Goal: Information Seeking & Learning: Learn about a topic

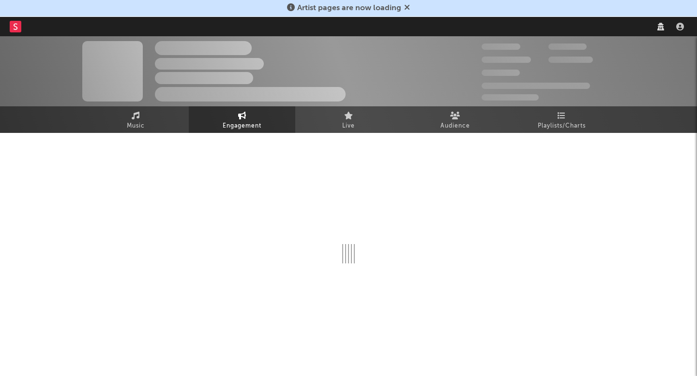
select select "1w"
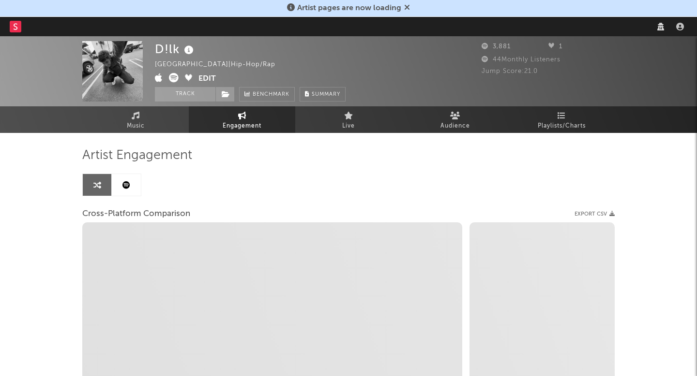
select select "1m"
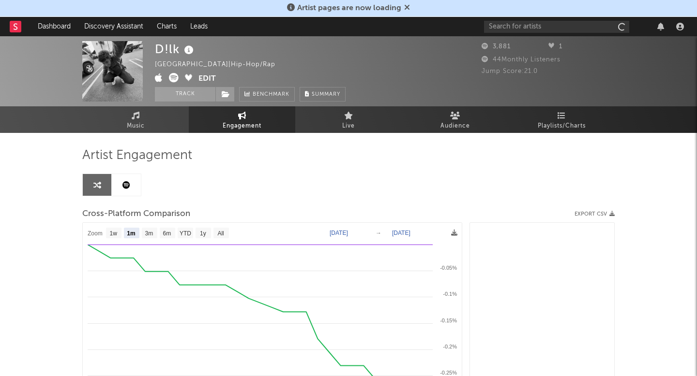
select select "1m"
click at [129, 20] on link "Discovery Assistant" at bounding box center [113, 26] width 73 height 19
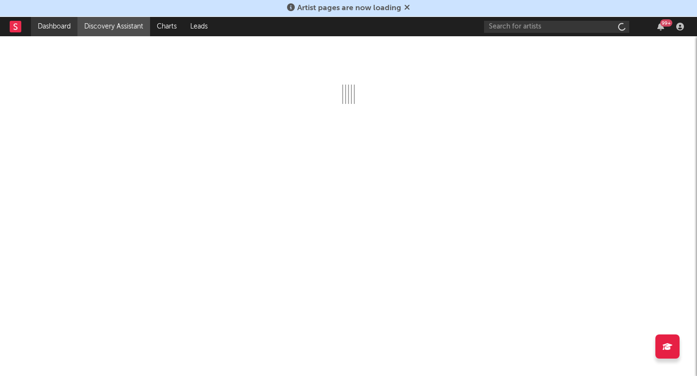
click at [64, 34] on link "Dashboard" at bounding box center [54, 26] width 46 height 19
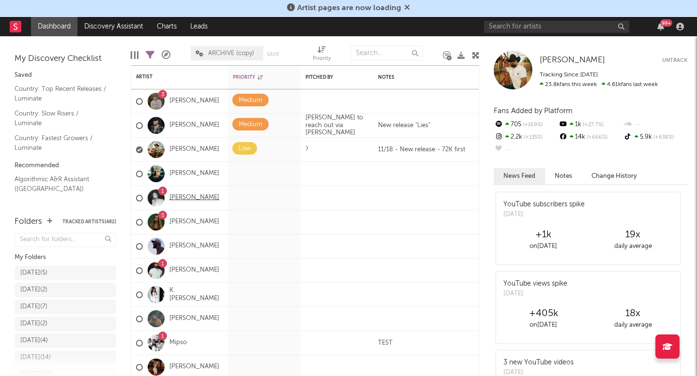
click at [198, 195] on link "Jack Van Cleaf" at bounding box center [194, 198] width 50 height 8
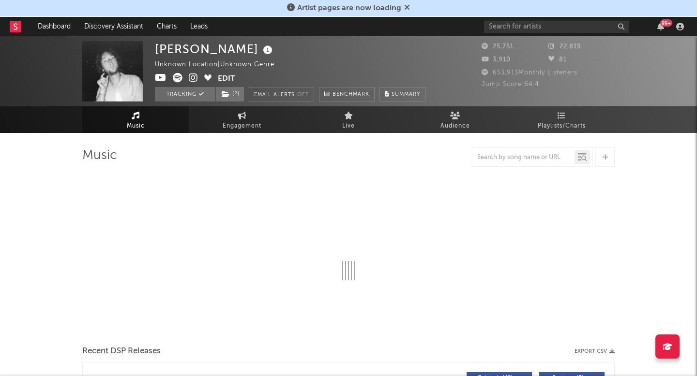
select select "6m"
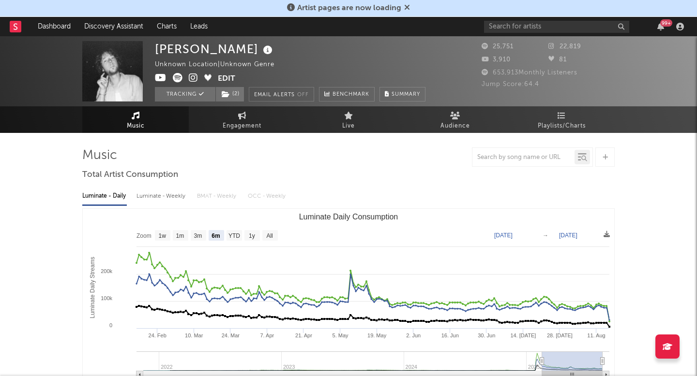
select select "6m"
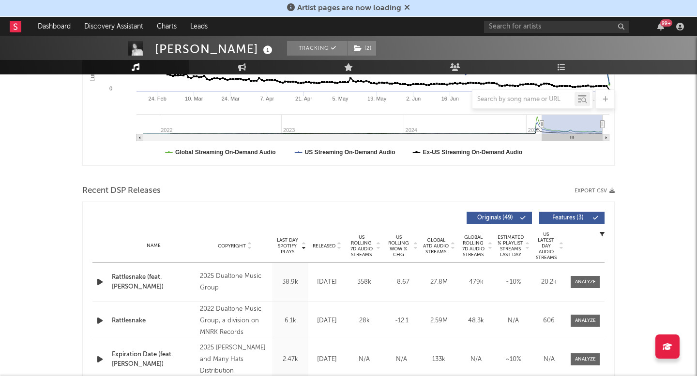
scroll to position [290, 0]
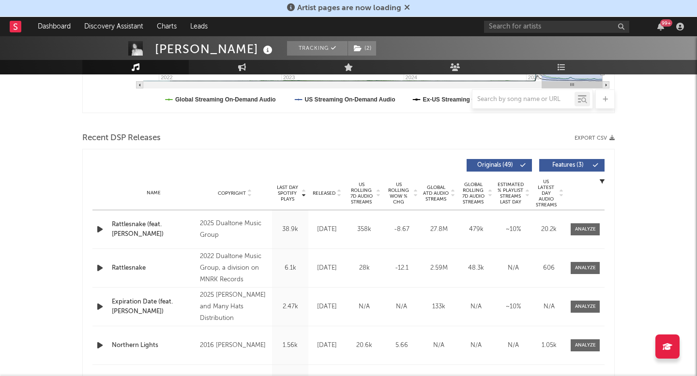
click at [358, 195] on span "US Rolling 7D Audio Streams" at bounding box center [361, 193] width 27 height 23
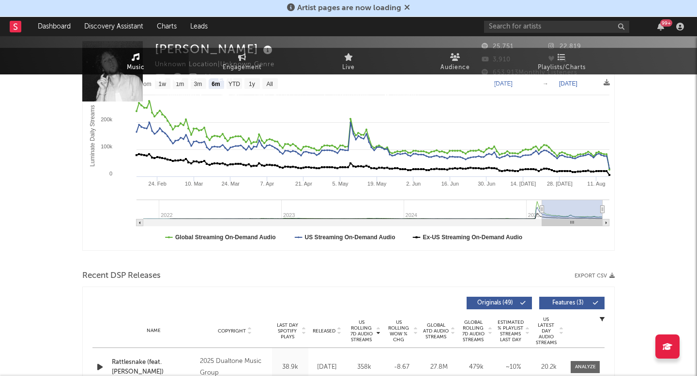
scroll to position [0, 0]
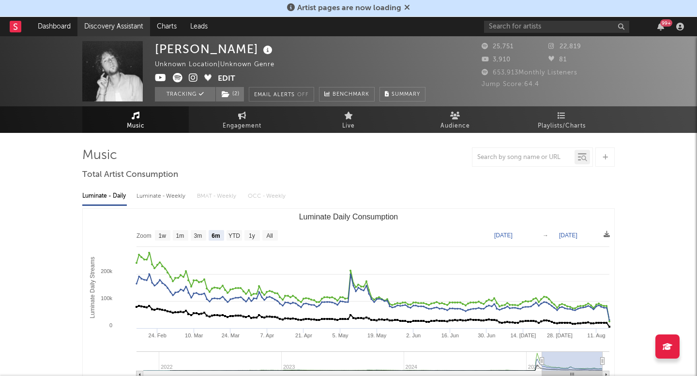
click at [127, 33] on link "Discovery Assistant" at bounding box center [113, 26] width 73 height 19
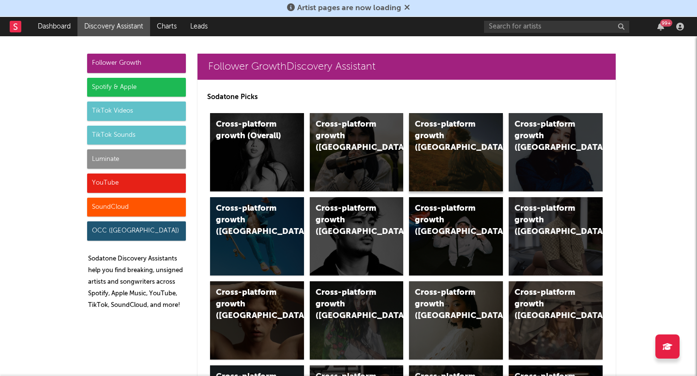
click at [469, 124] on div "Cross-platform growth (US)" at bounding box center [448, 136] width 66 height 35
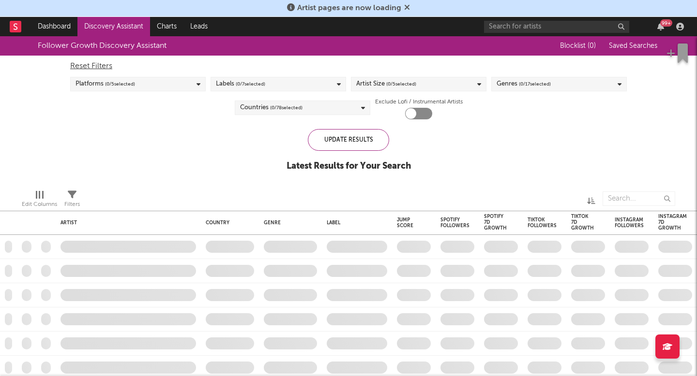
checkbox input "true"
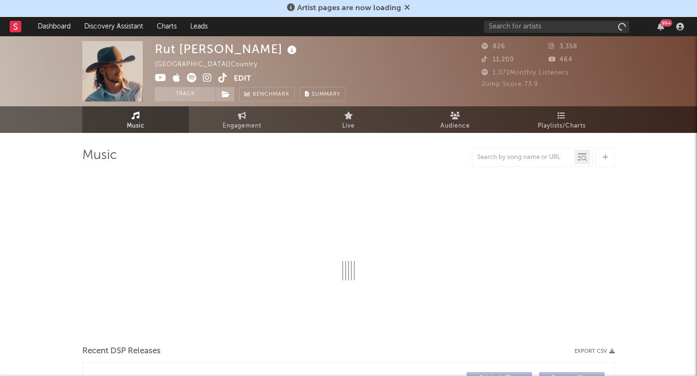
select select "1w"
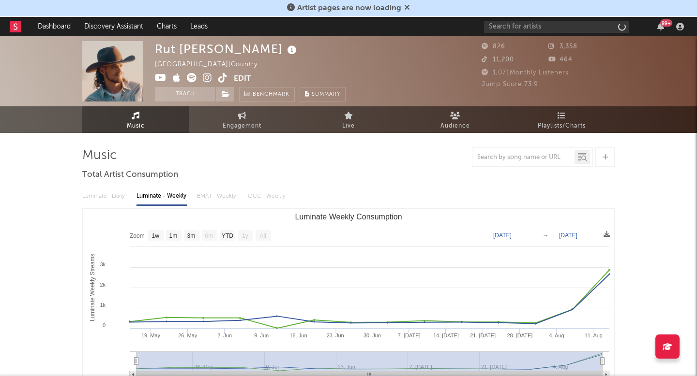
click at [222, 75] on icon at bounding box center [222, 78] width 9 height 10
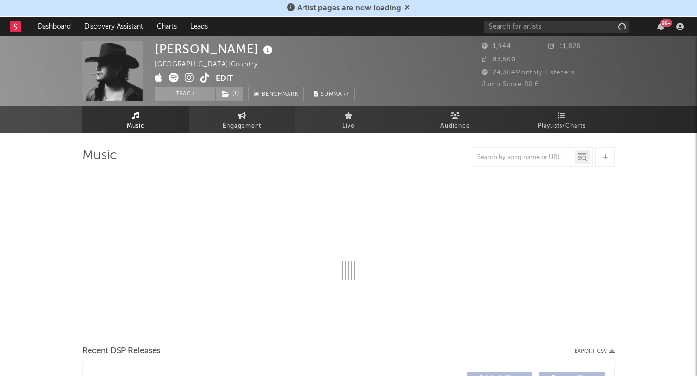
click at [240, 119] on icon at bounding box center [242, 116] width 8 height 8
select select "1w"
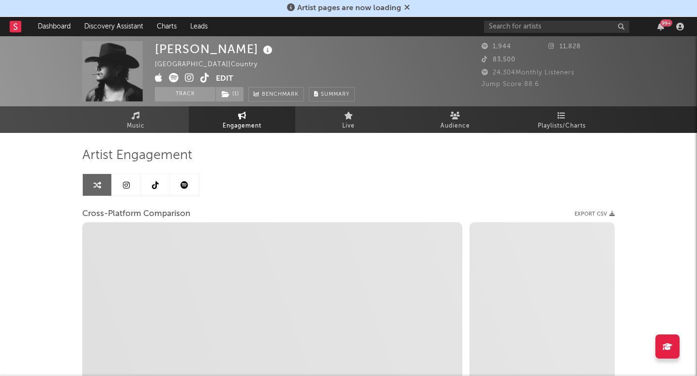
select select "1m"
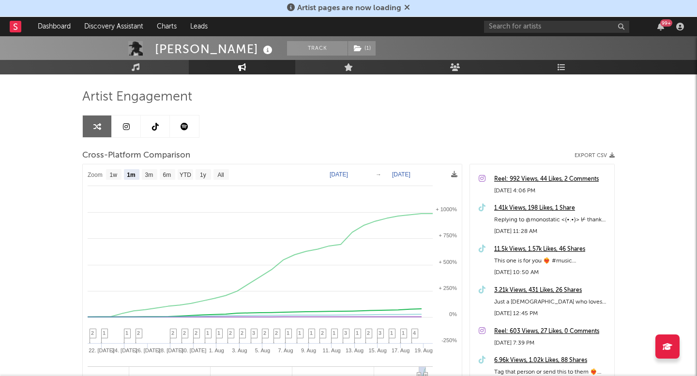
scroll to position [77, 0]
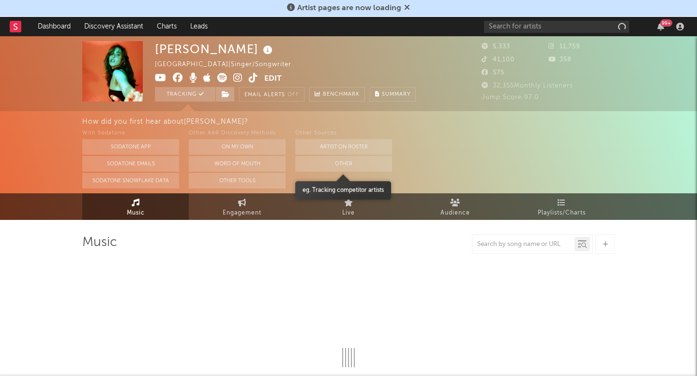
select select "1w"
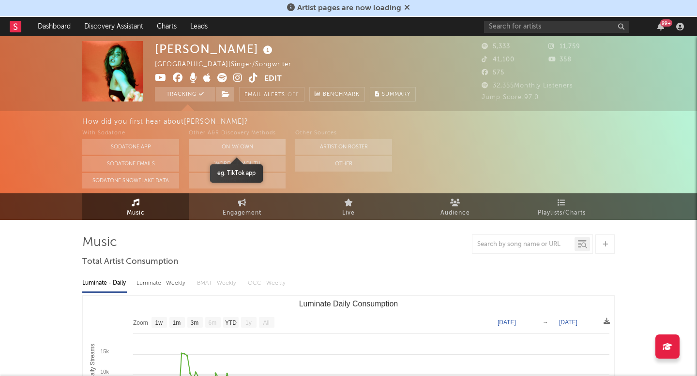
click at [244, 149] on button "On My Own" at bounding box center [237, 146] width 97 height 15
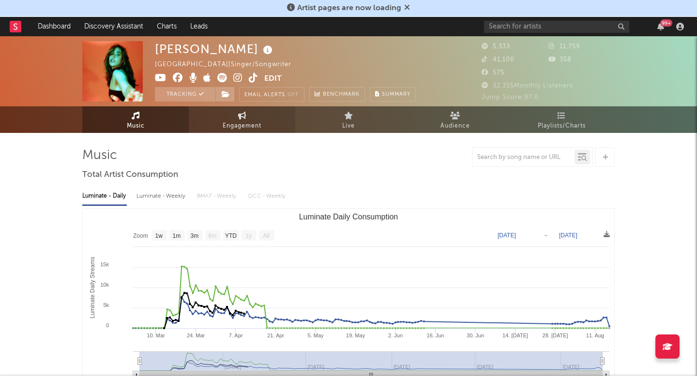
click at [244, 112] on icon at bounding box center [242, 116] width 8 height 8
select select "1w"
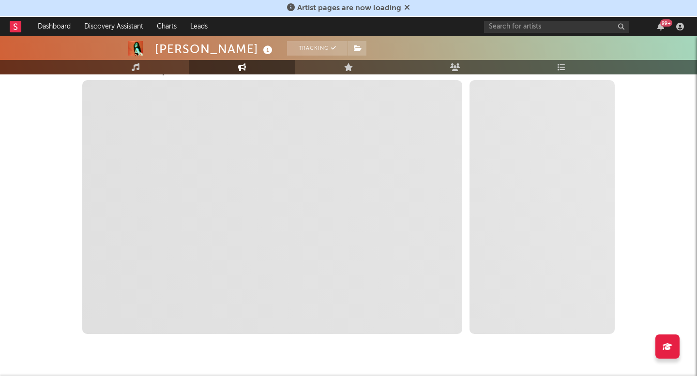
select select "1w"
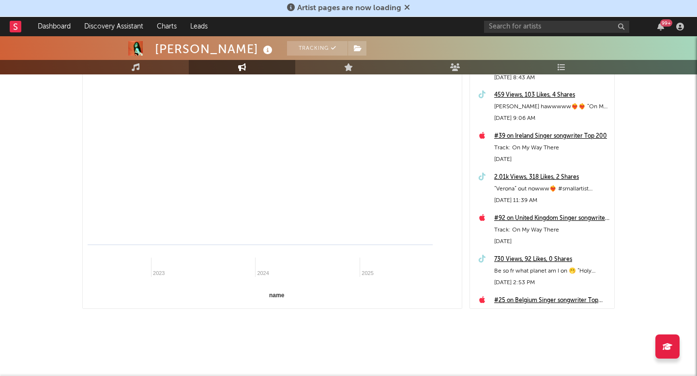
select select "1m"
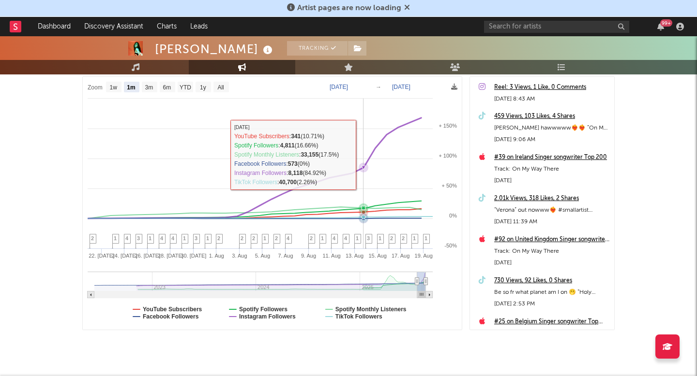
scroll to position [154, 0]
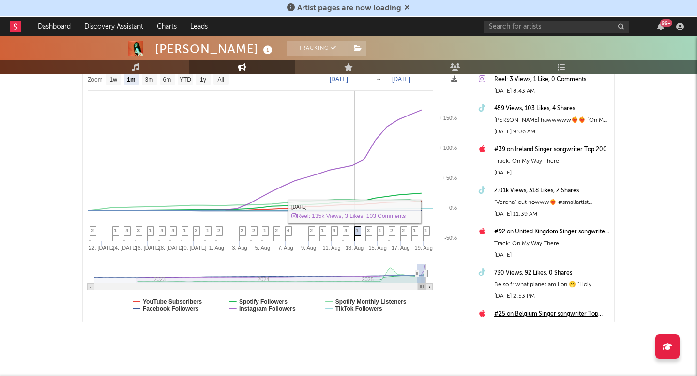
click at [358, 231] on span "1" at bounding box center [357, 231] width 3 height 6
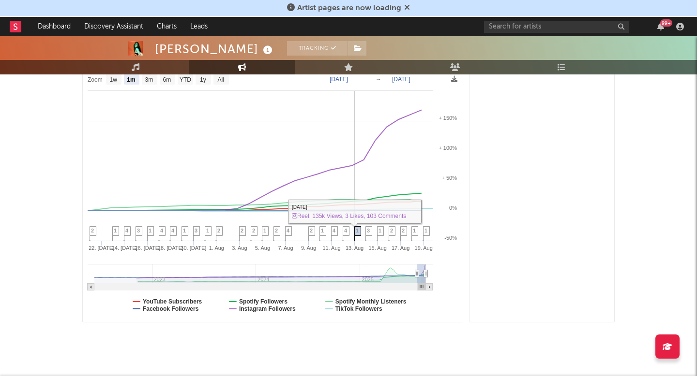
scroll to position [387, 0]
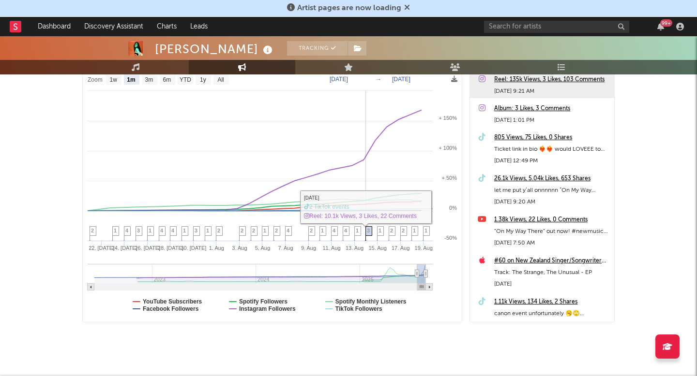
click at [367, 231] on span "3" at bounding box center [368, 231] width 3 height 6
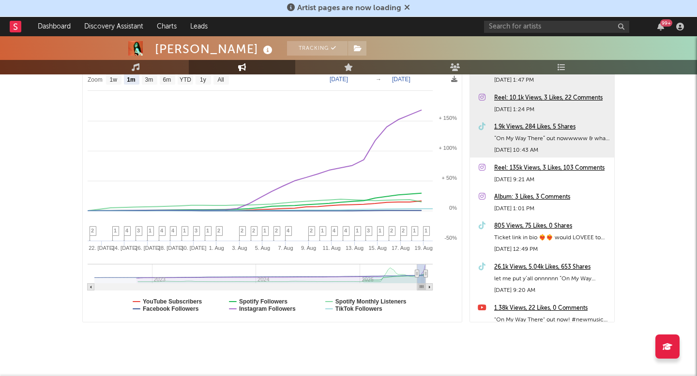
scroll to position [301, 0]
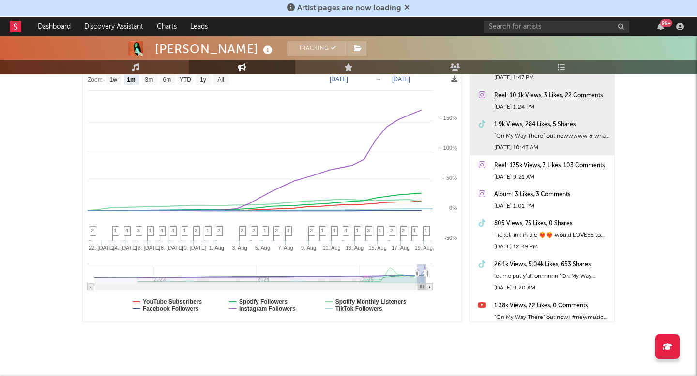
click at [512, 269] on div "26.1k Views, 5.04k Likes, 653 Shares" at bounding box center [551, 265] width 115 height 12
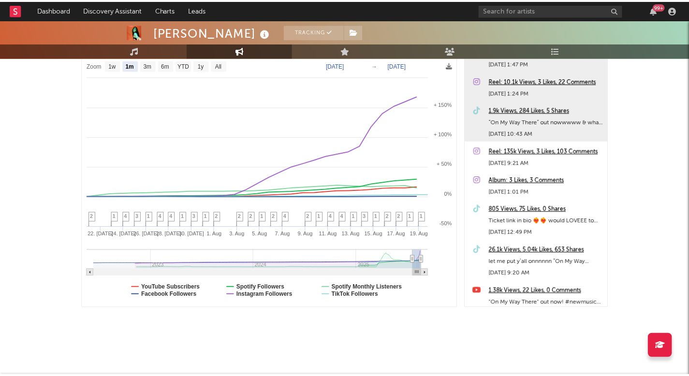
scroll to position [151, 0]
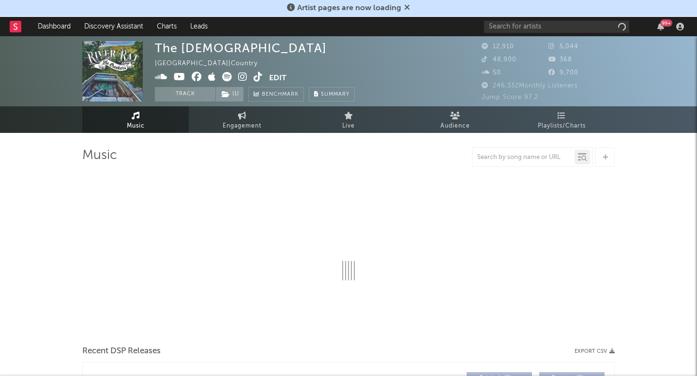
select select "6m"
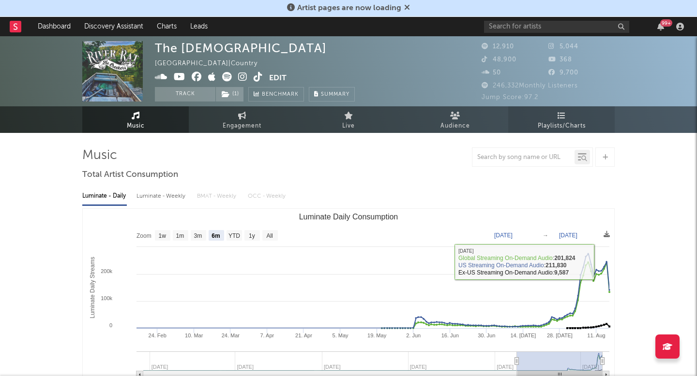
click at [552, 117] on link "Playlists/Charts" at bounding box center [561, 119] width 106 height 27
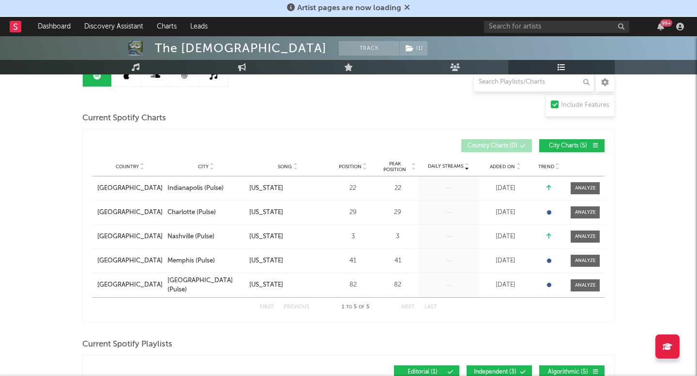
scroll to position [80, 0]
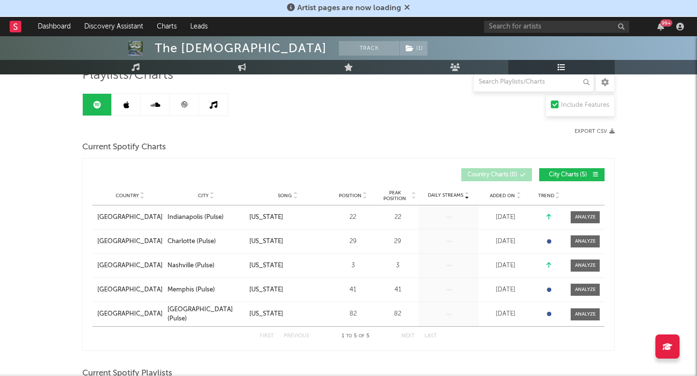
click at [181, 95] on link at bounding box center [184, 105] width 29 height 22
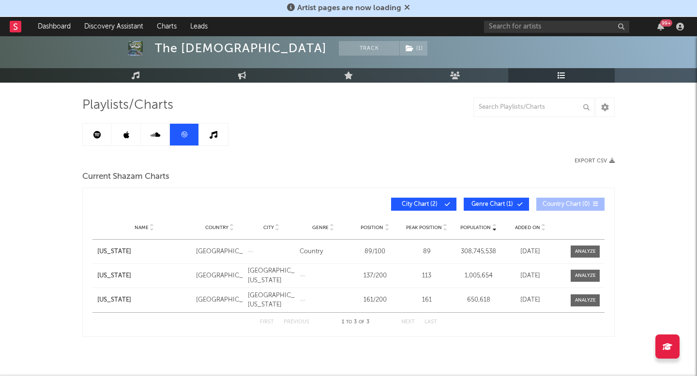
scroll to position [49, 0]
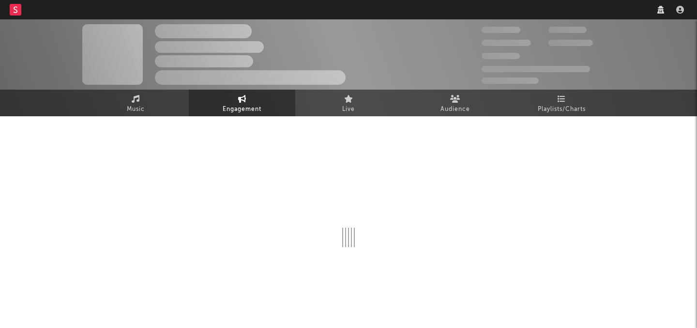
select select "1w"
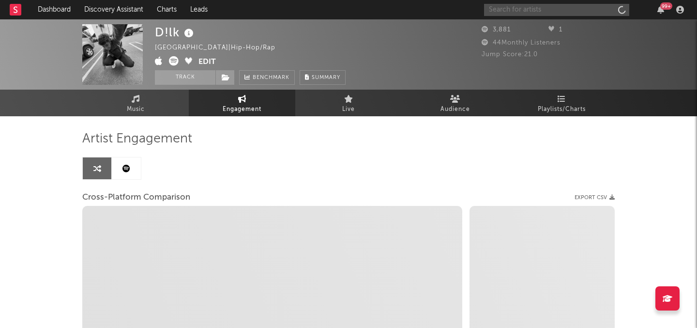
click at [505, 9] on input "text" at bounding box center [556, 10] width 145 height 12
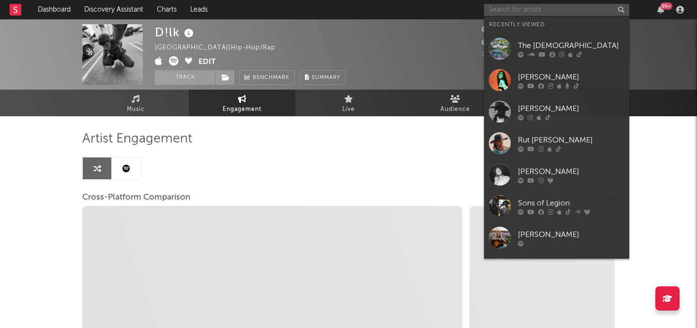
select select "1m"
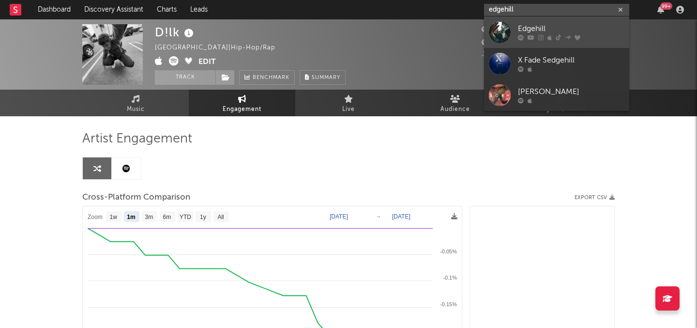
type input "edgehill"
click at [572, 25] on div "Edgehill" at bounding box center [571, 29] width 106 height 12
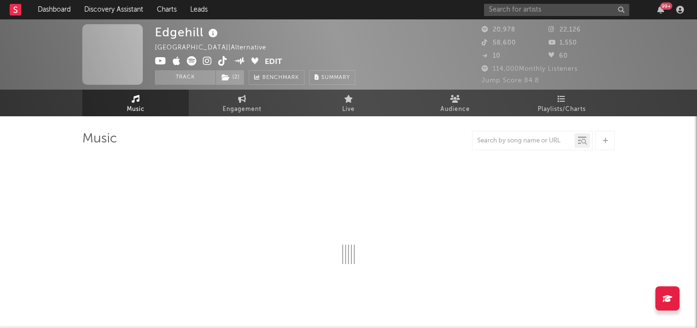
select select "6m"
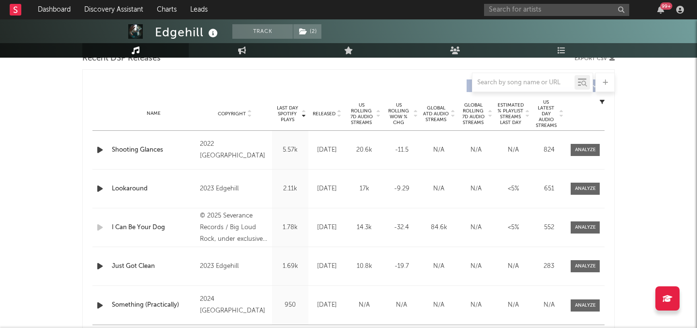
scroll to position [354, 0]
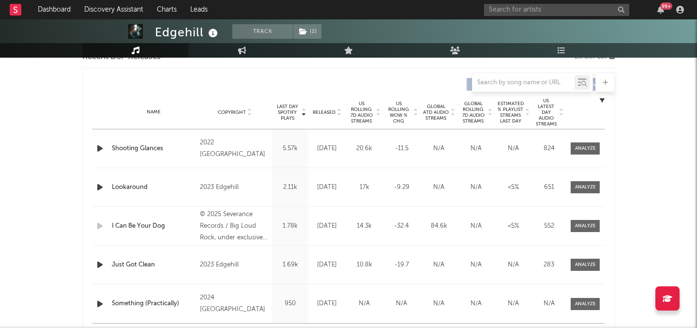
click at [401, 105] on span "US Rolling WoW % Chg" at bounding box center [398, 112] width 27 height 23
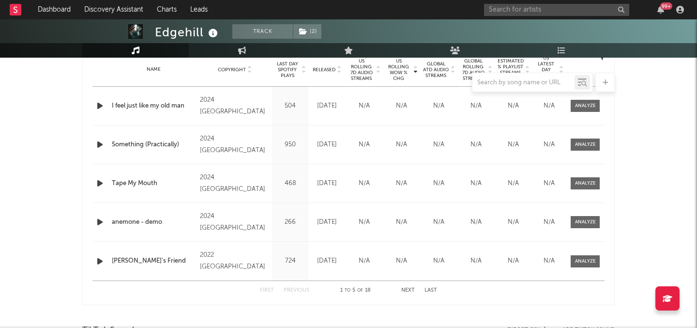
scroll to position [377, 0]
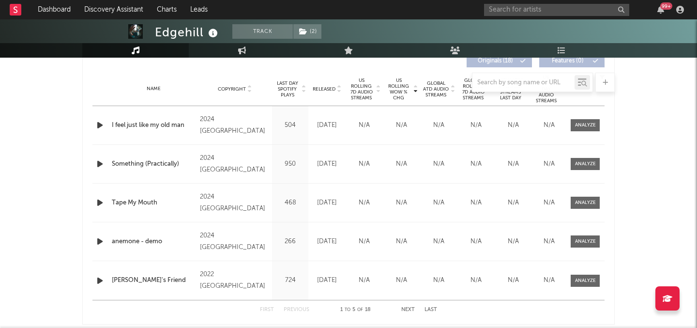
click at [359, 95] on span "US Rolling 7D Audio Streams" at bounding box center [361, 88] width 27 height 23
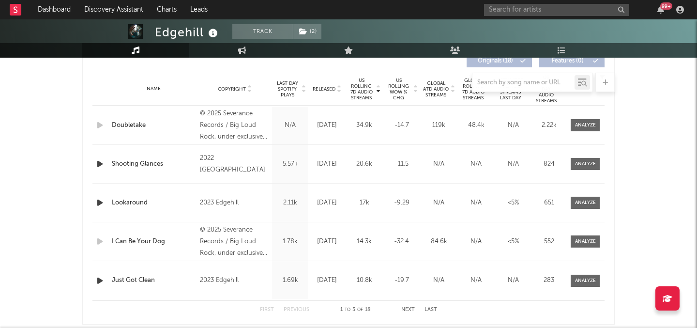
click at [316, 89] on div at bounding box center [348, 82] width 532 height 19
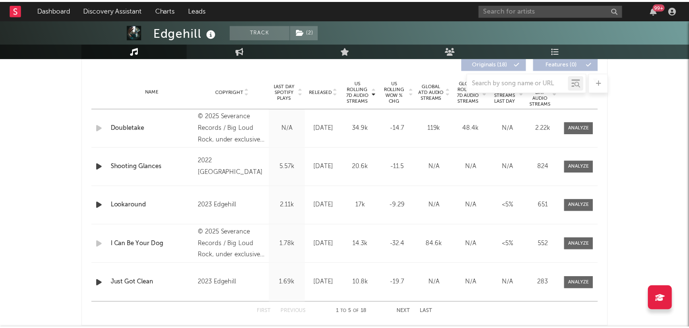
scroll to position [363, 0]
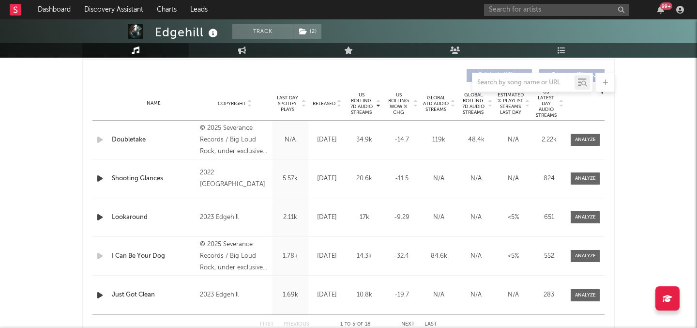
click at [323, 105] on span "Released" at bounding box center [324, 104] width 23 height 6
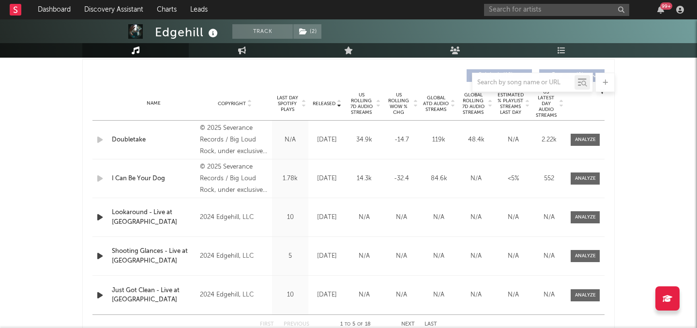
click at [144, 134] on div "Name Doubletake Copyright © 2025 Severance Records / Big Loud Rock, under exclu…" at bounding box center [348, 139] width 512 height 38
click at [144, 143] on div "Doubletake" at bounding box center [153, 140] width 83 height 10
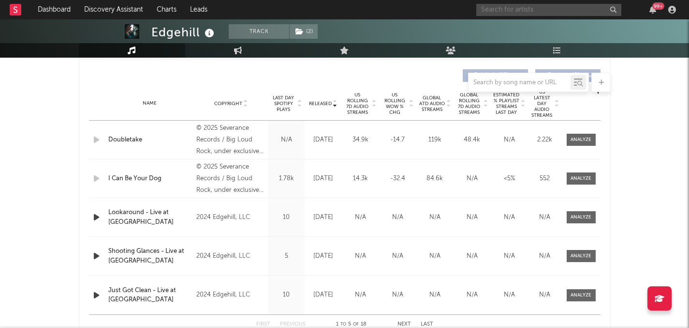
click at [515, 12] on input "text" at bounding box center [549, 10] width 145 height 12
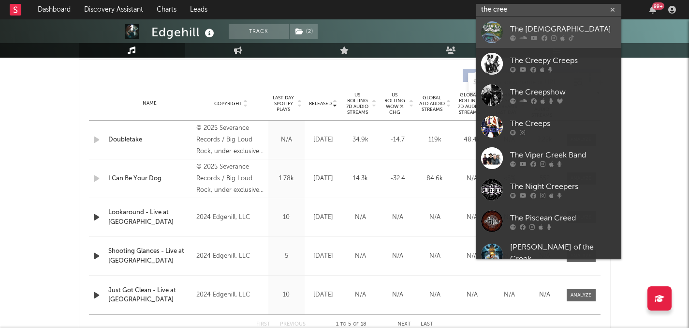
type input "the cree"
click at [555, 42] on link "The [DEMOGRAPHIC_DATA]" at bounding box center [549, 31] width 145 height 31
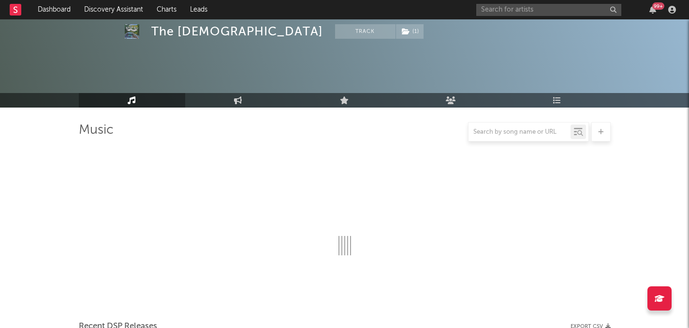
scroll to position [363, 0]
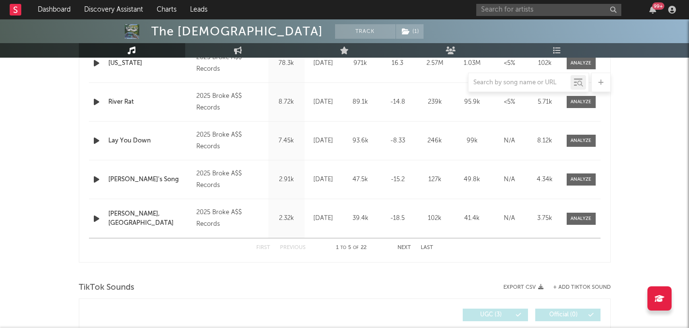
select select "6m"
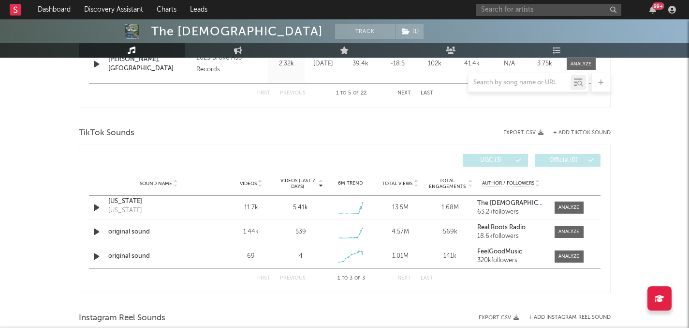
scroll to position [591, 0]
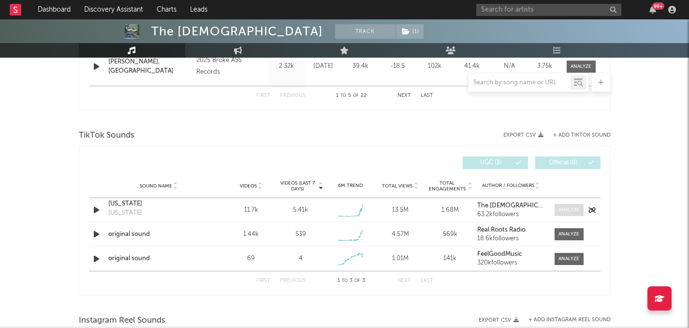
click at [570, 204] on span at bounding box center [569, 210] width 29 height 12
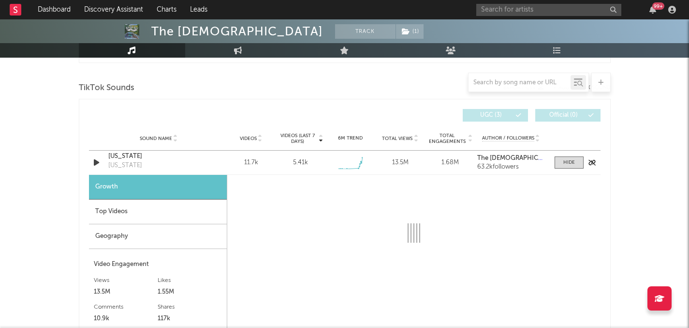
select select "1w"
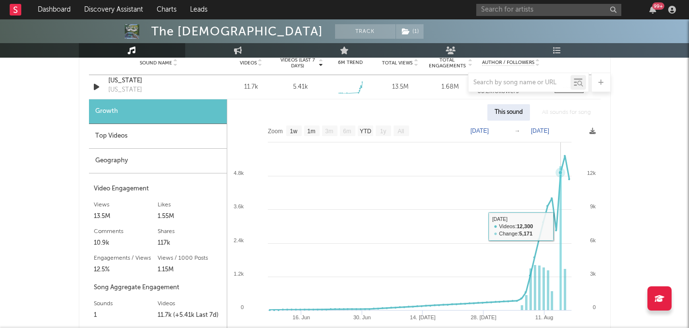
scroll to position [714, 0]
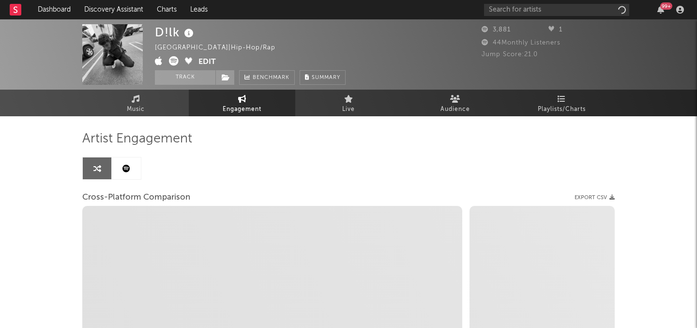
select select "1m"
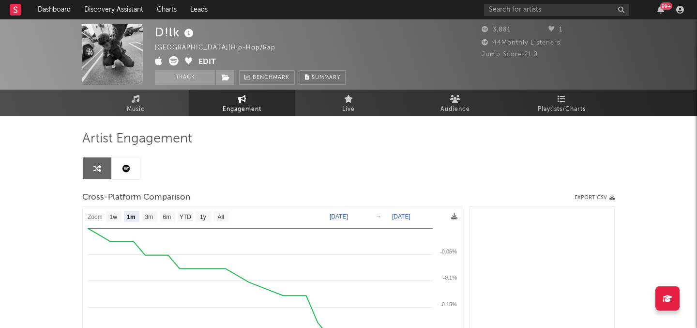
select select "1m"
click at [172, 15] on link "Charts" at bounding box center [166, 9] width 33 height 19
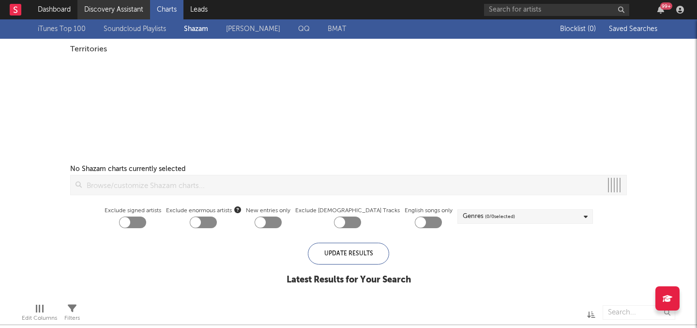
checkbox input "true"
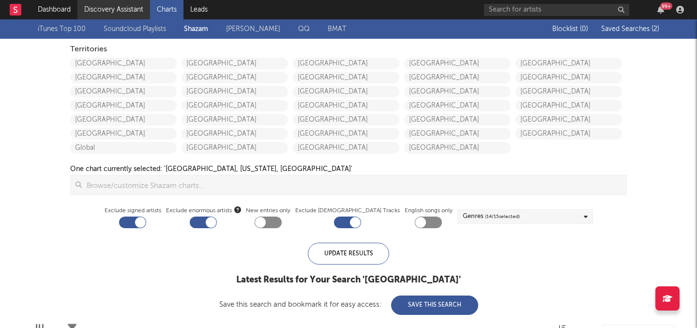
click at [115, 11] on link "Discovery Assistant" at bounding box center [113, 9] width 73 height 19
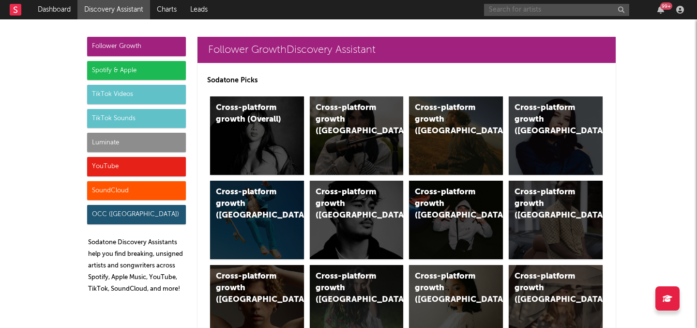
click at [561, 11] on input "text" at bounding box center [556, 10] width 145 height 12
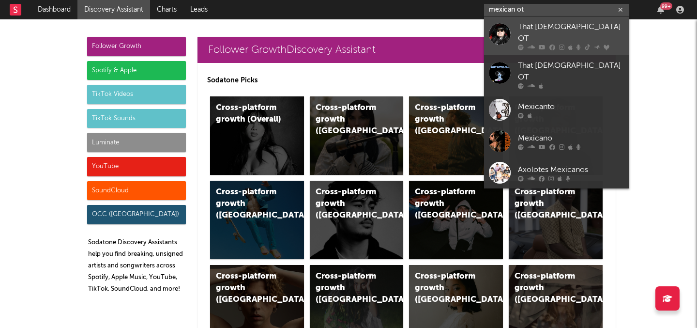
type input "mexican ot"
click at [566, 24] on div "That [DEMOGRAPHIC_DATA] OT" at bounding box center [571, 32] width 106 height 23
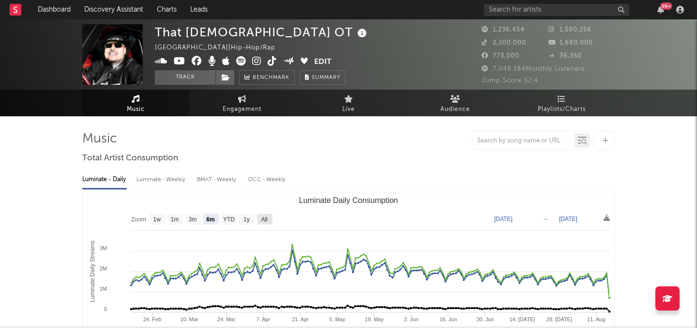
click at [267, 216] on text "All" at bounding box center [264, 219] width 6 height 7
select select "All"
type input "[DATE]"
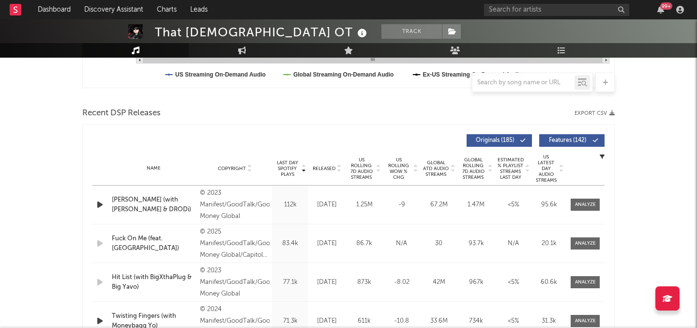
scroll to position [304, 0]
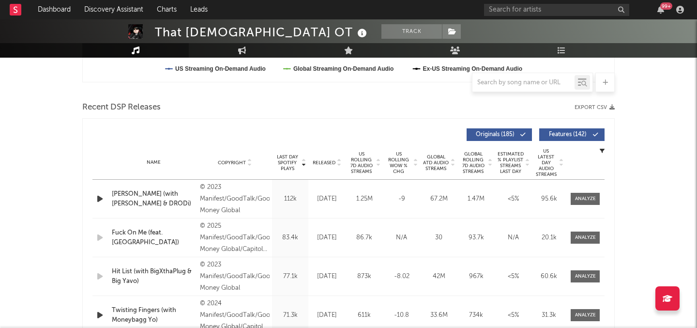
click at [353, 159] on span "US Rolling 7D Audio Streams" at bounding box center [361, 162] width 27 height 23
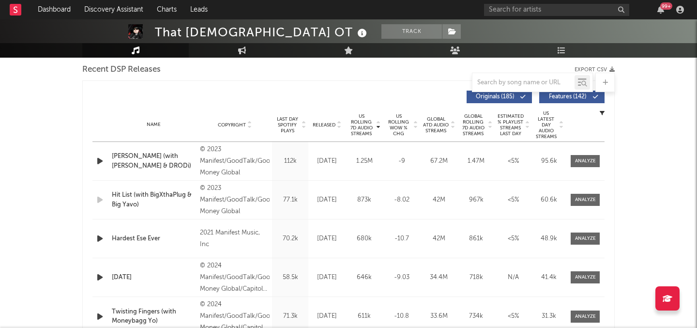
scroll to position [349, 0]
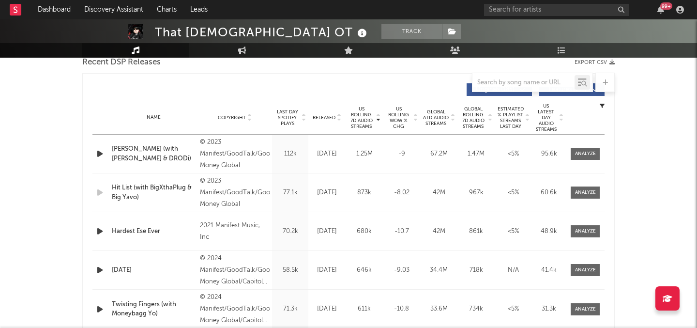
click at [329, 115] on span "Released" at bounding box center [324, 118] width 23 height 6
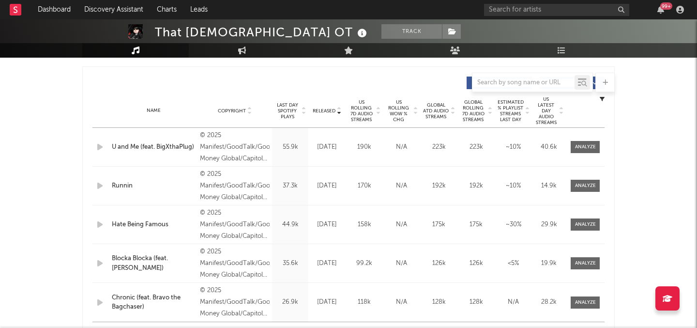
scroll to position [348, 0]
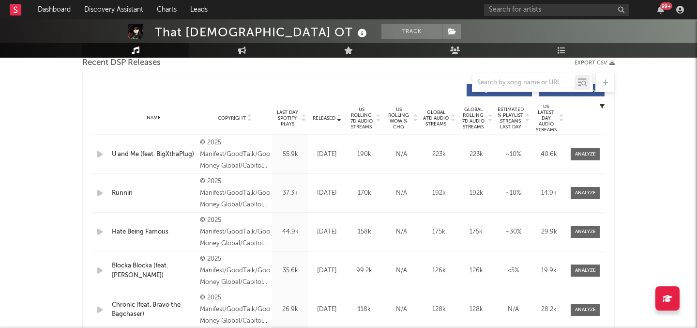
click at [362, 105] on div "Name Copyright Label Album Names Composer Names 7 Day Spotify Plays Last Day Sp…" at bounding box center [348, 118] width 512 height 34
click at [362, 122] on span "US Rolling 7D Audio Streams" at bounding box center [361, 117] width 27 height 23
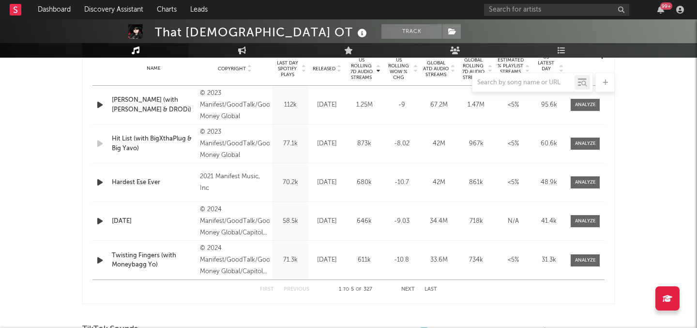
scroll to position [397, 0]
click at [321, 67] on span "Released" at bounding box center [324, 69] width 23 height 6
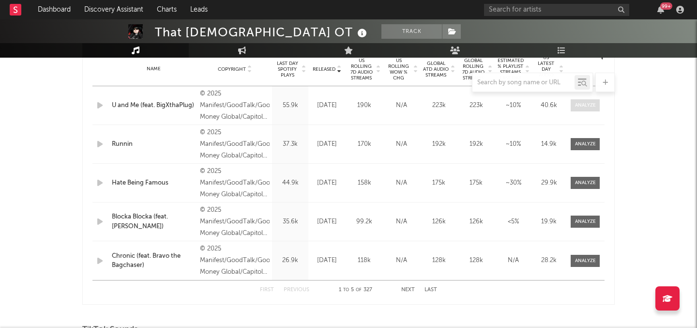
click at [584, 102] on div at bounding box center [585, 105] width 21 height 7
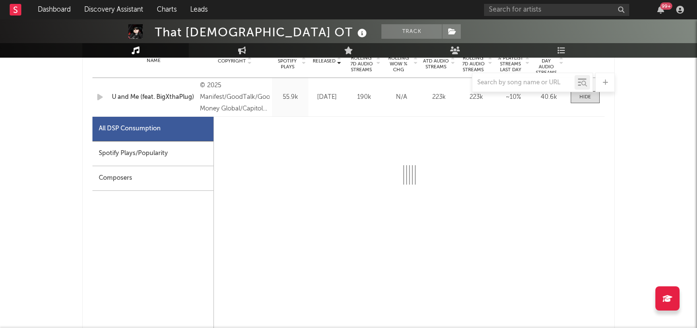
scroll to position [408, 0]
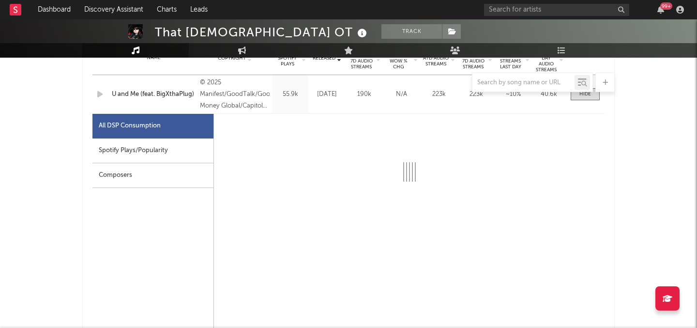
select select "1w"
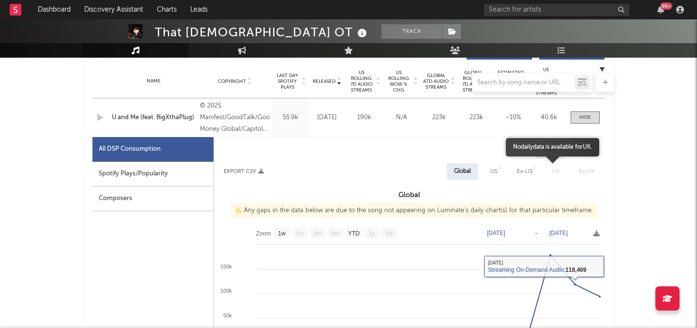
scroll to position [358, 0]
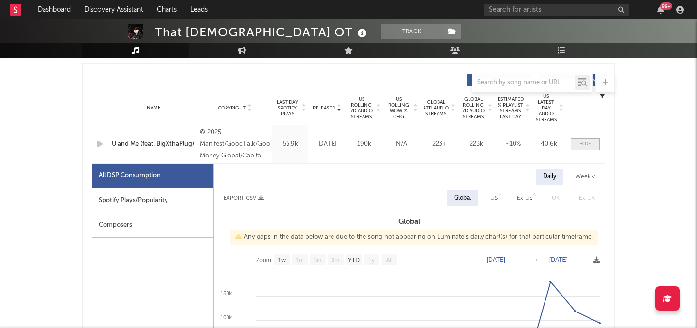
click at [585, 149] on span at bounding box center [584, 144] width 29 height 12
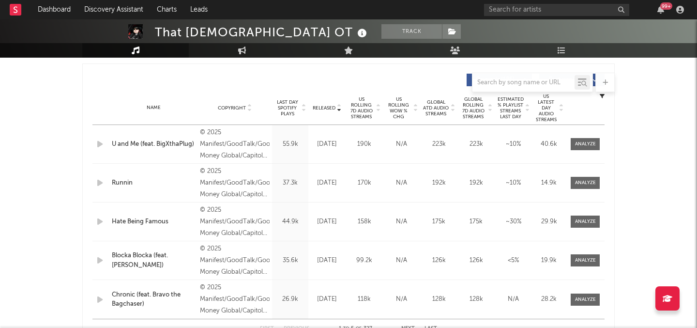
click at [283, 104] on span "Last Day Spotify Plays" at bounding box center [287, 107] width 26 height 17
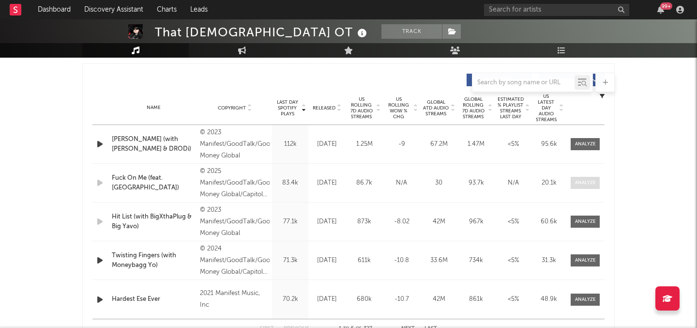
click at [586, 180] on div at bounding box center [585, 182] width 21 height 7
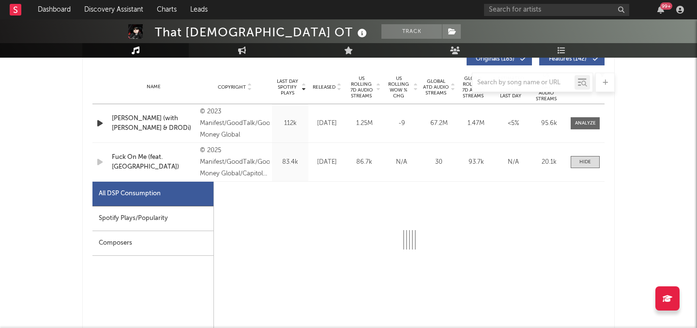
select select "1w"
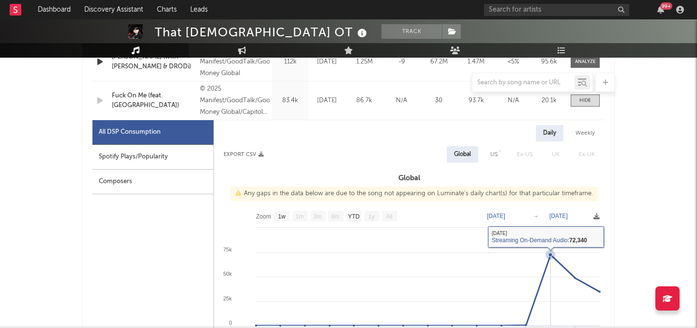
scroll to position [442, 0]
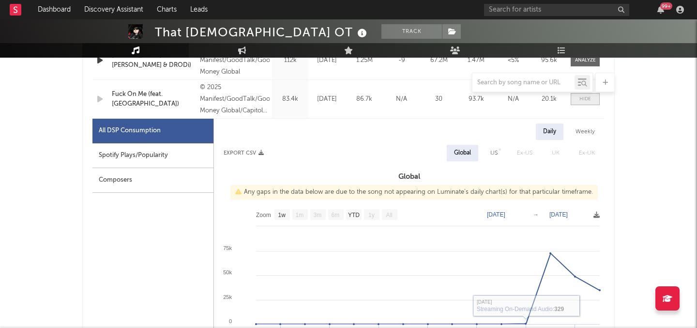
click at [573, 101] on span at bounding box center [584, 99] width 29 height 12
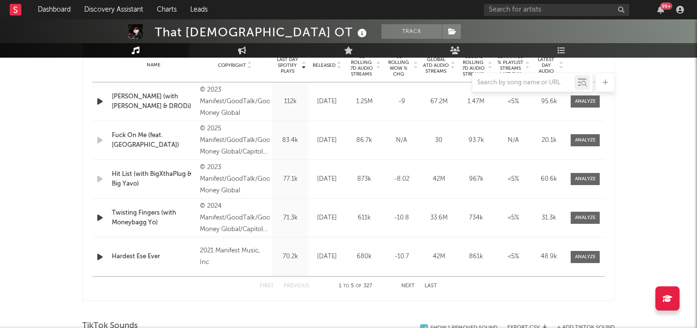
scroll to position [398, 0]
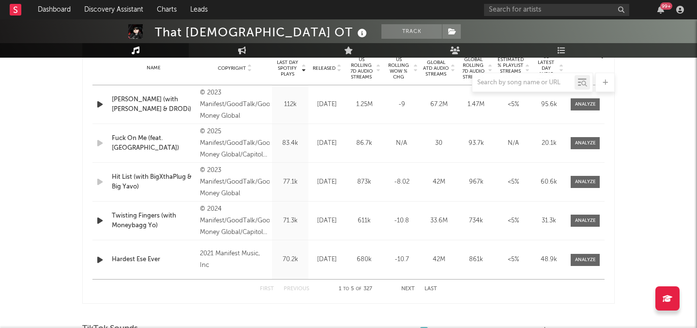
click at [340, 76] on div at bounding box center [348, 82] width 532 height 19
click at [358, 76] on div at bounding box center [348, 82] width 532 height 19
click at [364, 73] on div at bounding box center [348, 82] width 532 height 19
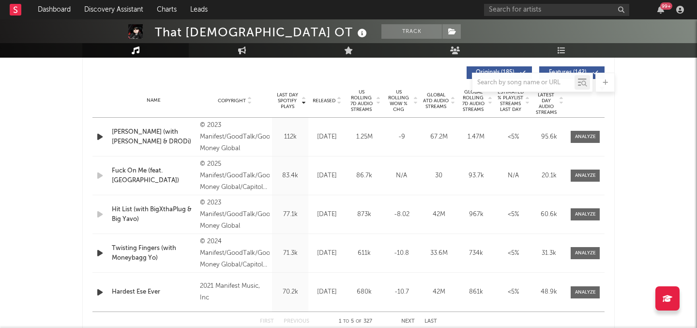
scroll to position [342, 0]
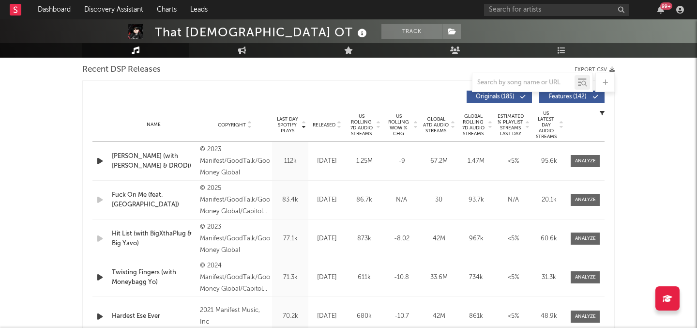
click at [364, 122] on span "US Rolling 7D Audio Streams" at bounding box center [361, 124] width 27 height 23
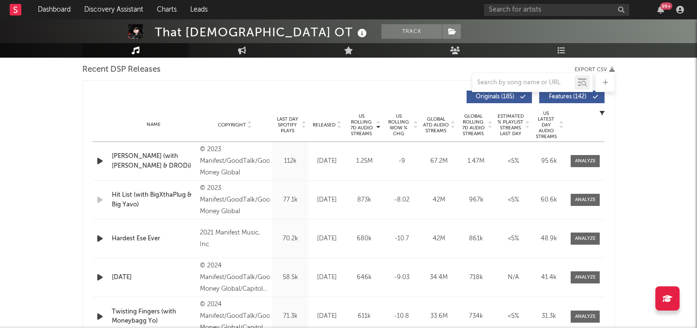
click at [433, 119] on span "Global ATD Audio Streams" at bounding box center [435, 124] width 27 height 17
click at [582, 161] on div at bounding box center [585, 160] width 21 height 7
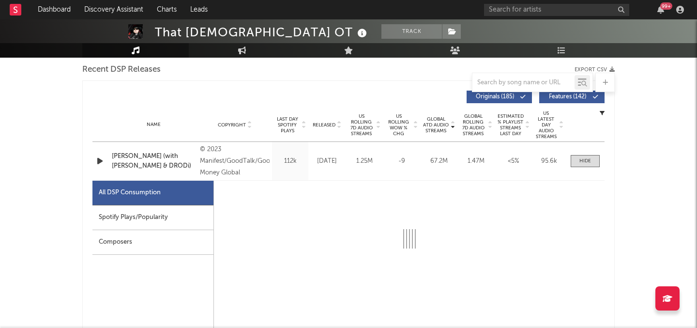
scroll to position [347, 0]
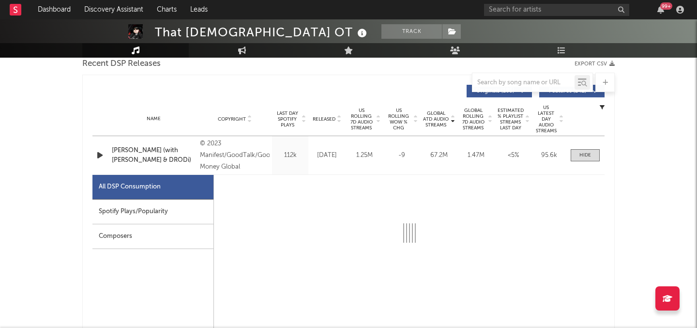
select select "6m"
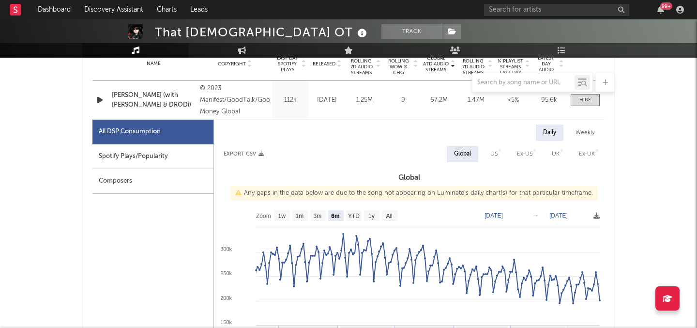
scroll to position [401, 0]
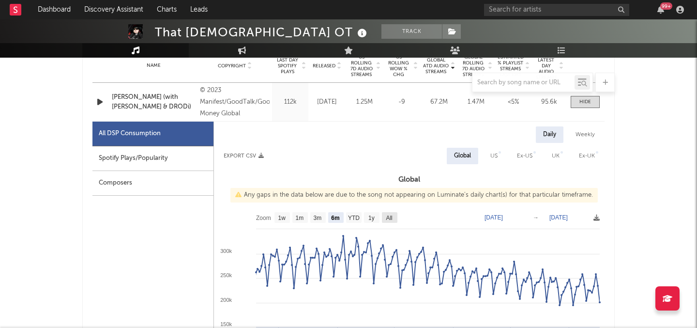
click at [388, 215] on text "All" at bounding box center [389, 217] width 6 height 7
select select "All"
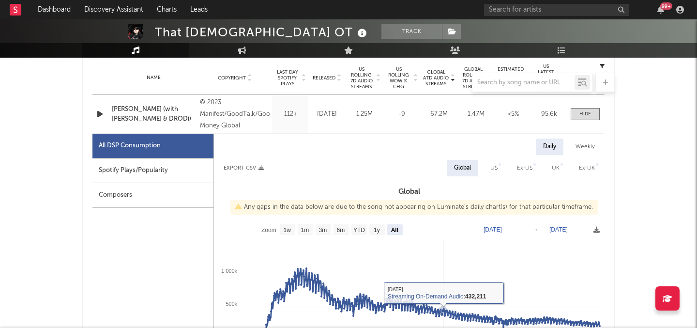
scroll to position [378, 0]
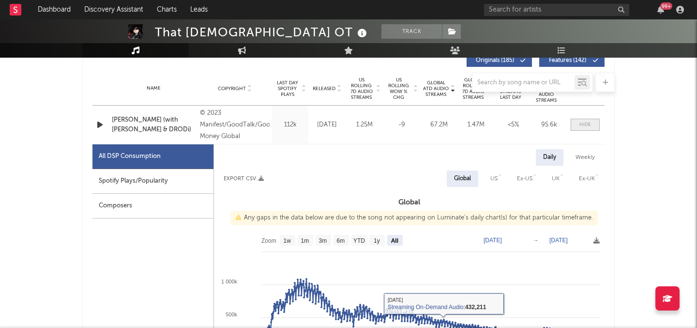
click at [596, 129] on span at bounding box center [584, 125] width 29 height 12
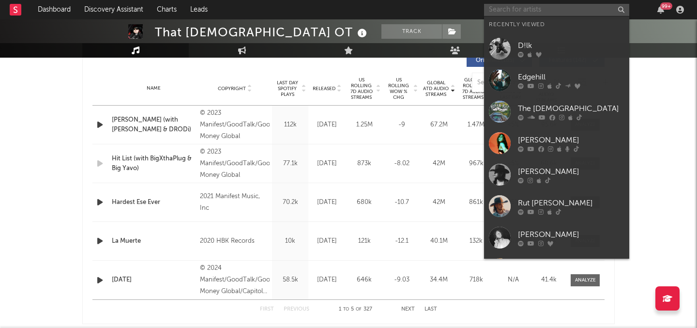
click at [516, 10] on input "text" at bounding box center [556, 10] width 145 height 12
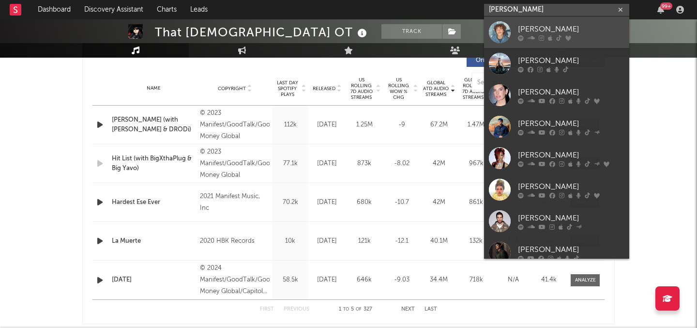
type input "palmer"
click at [522, 39] on icon at bounding box center [521, 38] width 6 height 6
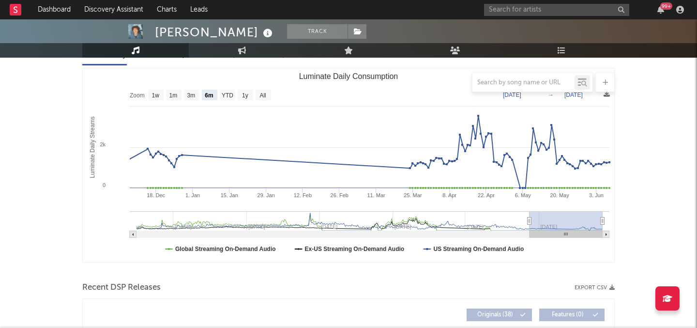
scroll to position [124, 0]
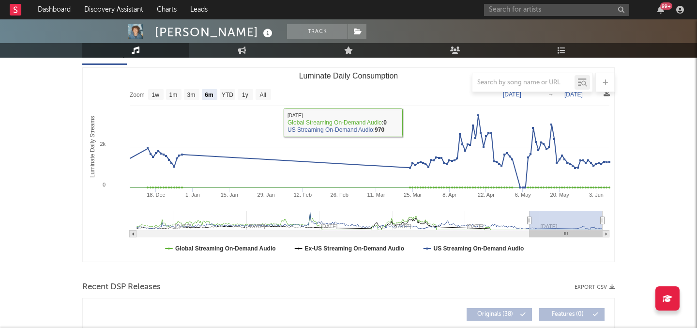
click at [262, 91] on div at bounding box center [348, 82] width 532 height 19
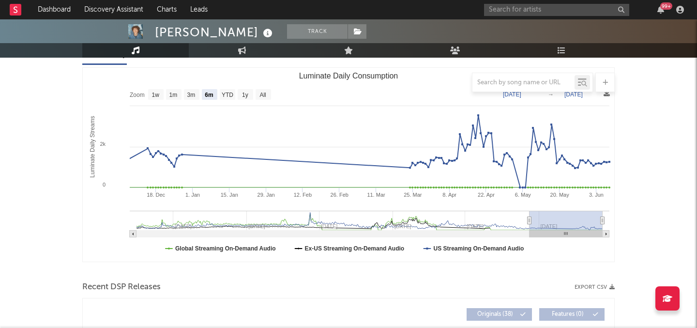
click at [262, 92] on text "All" at bounding box center [262, 94] width 6 height 7
select select "All"
type input "2021-03-31"
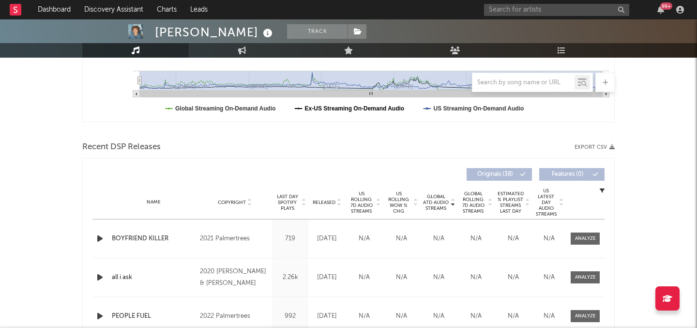
scroll to position [286, 0]
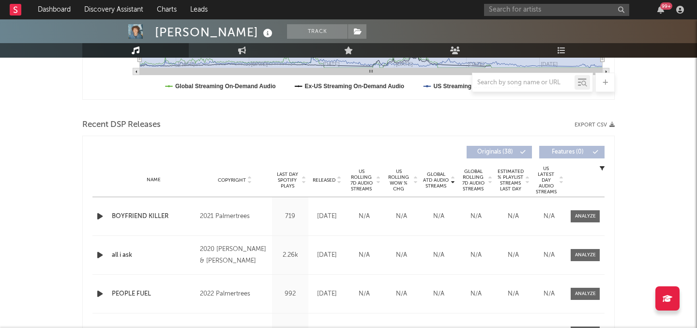
click at [323, 180] on span "Released" at bounding box center [324, 180] width 23 height 6
click at [289, 171] on span "Last Day Spotify Plays" at bounding box center [287, 179] width 26 height 17
click at [313, 173] on div "Name Copyright Label Album Names Composer Names 7 Day Spotify Plays Last Day Sp…" at bounding box center [348, 180] width 512 height 34
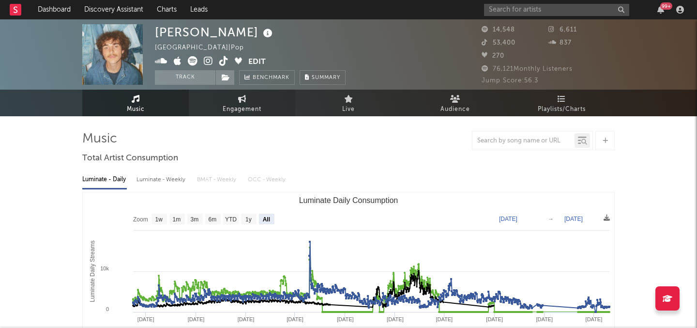
click at [232, 107] on span "Engagement" at bounding box center [242, 110] width 39 height 12
select select "1w"
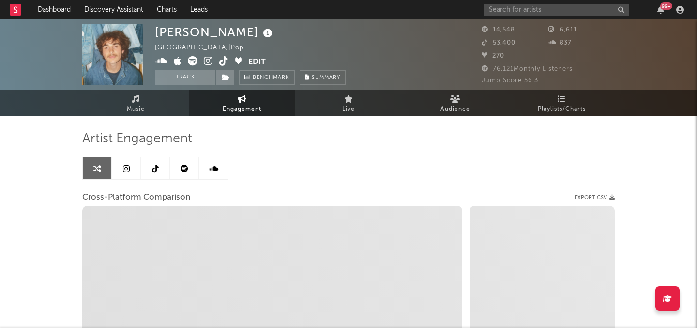
select select "1m"
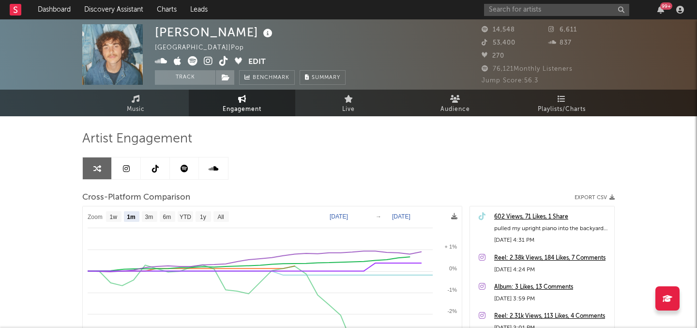
click at [221, 61] on icon at bounding box center [223, 61] width 9 height 10
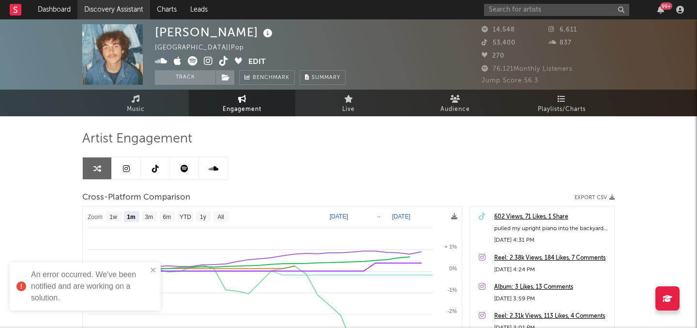
click at [124, 3] on link "Discovery Assistant" at bounding box center [113, 9] width 73 height 19
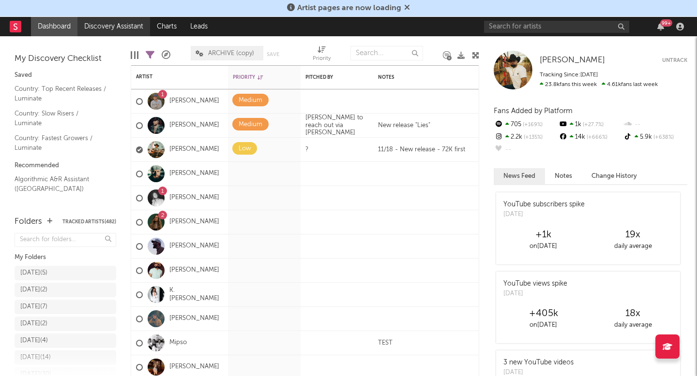
click at [115, 29] on link "Discovery Assistant" at bounding box center [113, 26] width 73 height 19
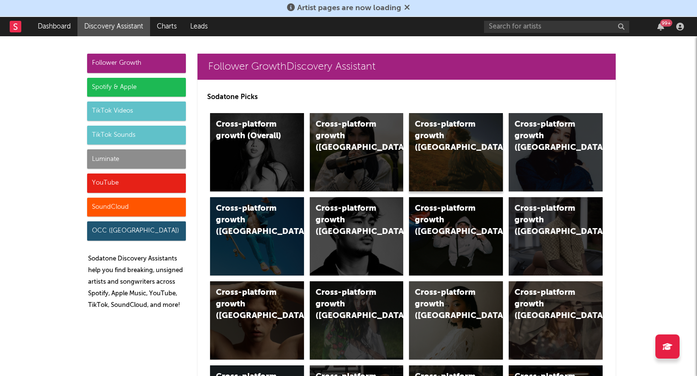
click at [442, 143] on div "Cross-platform growth ([GEOGRAPHIC_DATA])" at bounding box center [456, 152] width 94 height 78
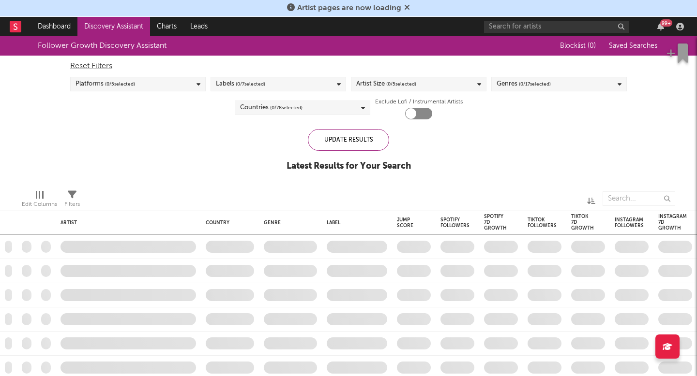
checkbox input "true"
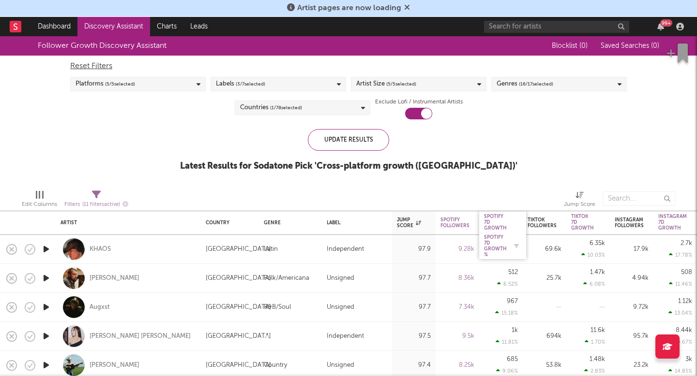
click at [500, 240] on div "Spotify 7D Growth %" at bounding box center [495, 246] width 23 height 23
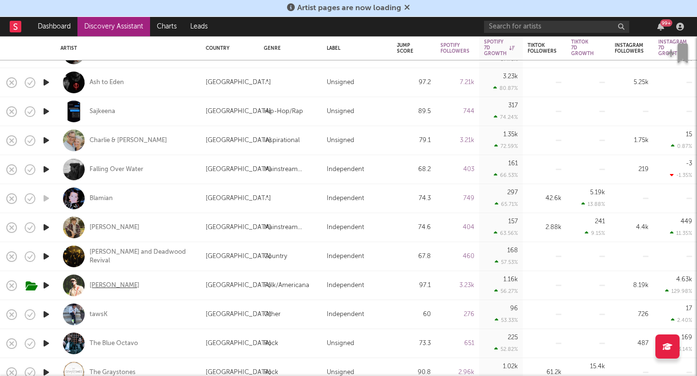
click at [98, 283] on div "[PERSON_NAME]" at bounding box center [114, 286] width 50 height 9
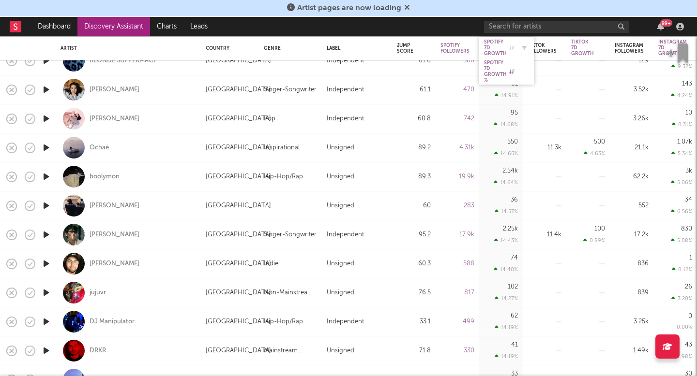
click at [497, 50] on div "Spotify 7D Growth" at bounding box center [499, 47] width 30 height 17
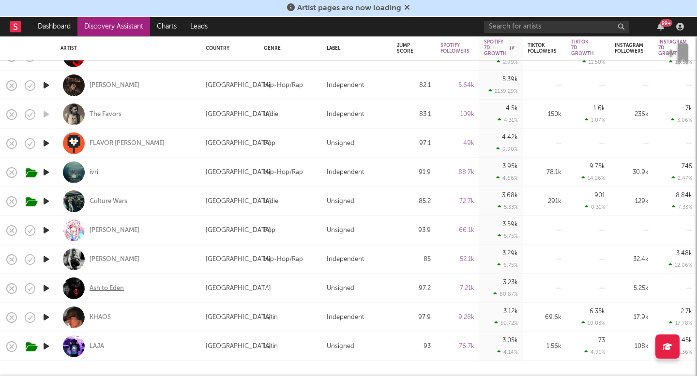
click at [119, 286] on div "Ash to Eden" at bounding box center [106, 288] width 34 height 9
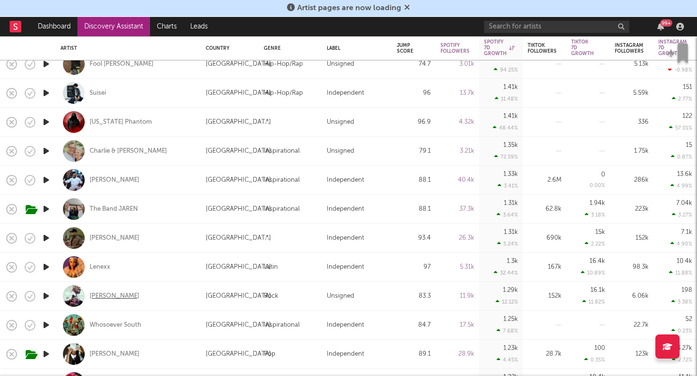
click at [128, 295] on div "Francis Doom" at bounding box center [114, 296] width 50 height 9
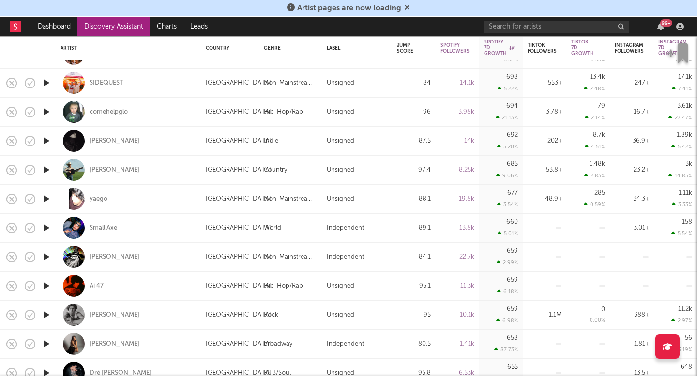
click at [134, 28] on link "Discovery Assistant" at bounding box center [113, 26] width 73 height 19
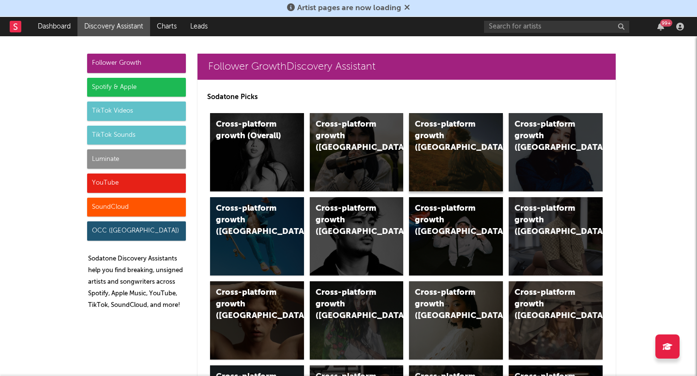
click at [471, 148] on div "Cross-platform growth (US)" at bounding box center [456, 152] width 94 height 78
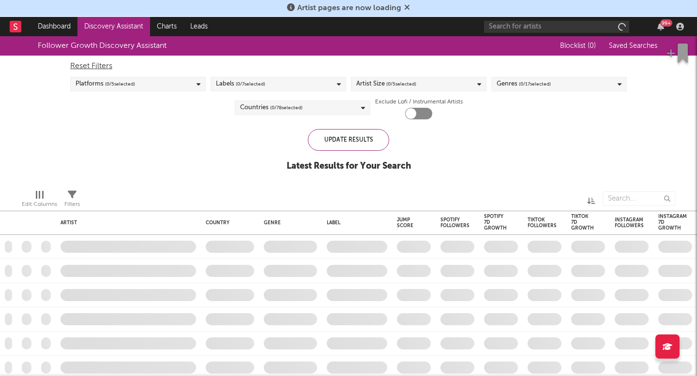
checkbox input "true"
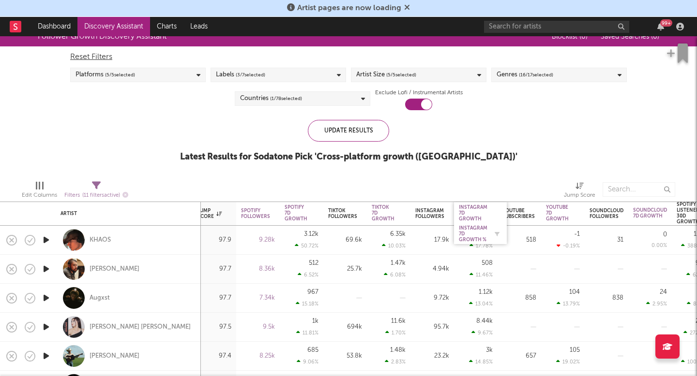
click at [474, 229] on div "Instagram 7D Growth %" at bounding box center [473, 233] width 29 height 17
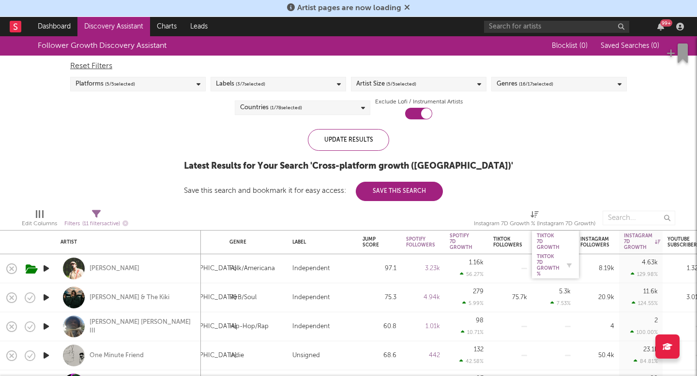
click at [544, 266] on div "Tiktok 7D Growth %" at bounding box center [547, 265] width 23 height 23
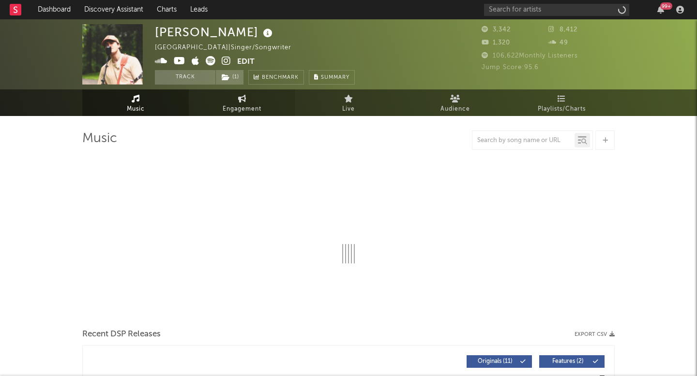
select select "1w"
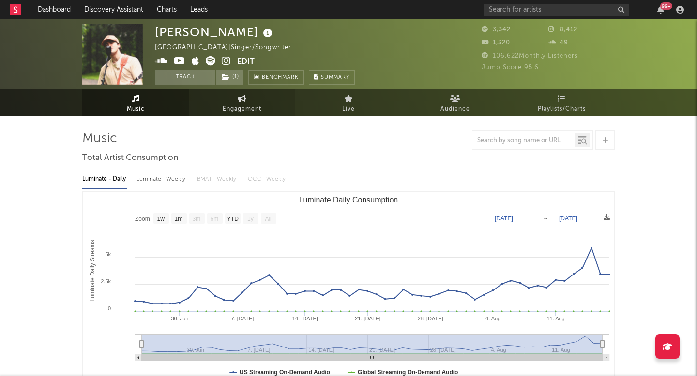
click at [236, 97] on link "Engagement" at bounding box center [242, 102] width 106 height 27
select select "1w"
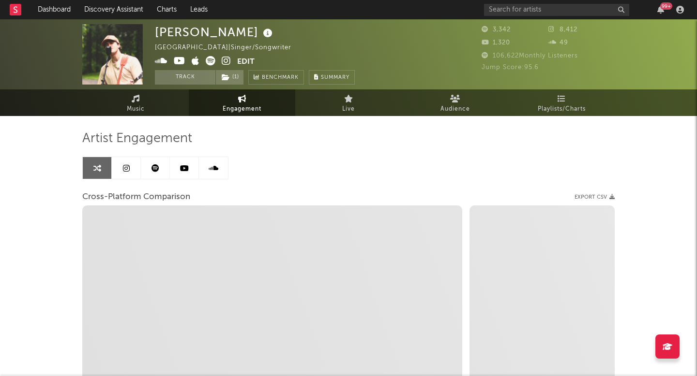
select select "1m"
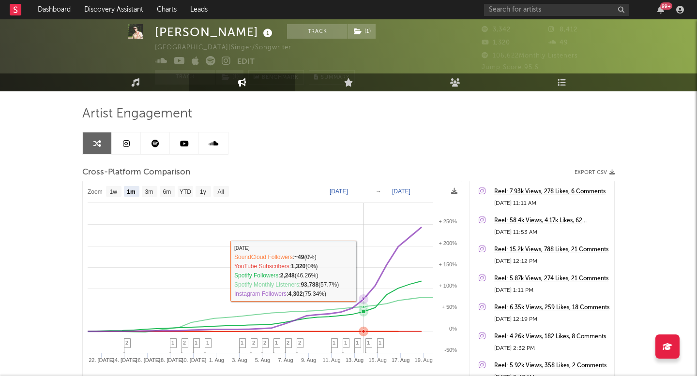
scroll to position [32, 0]
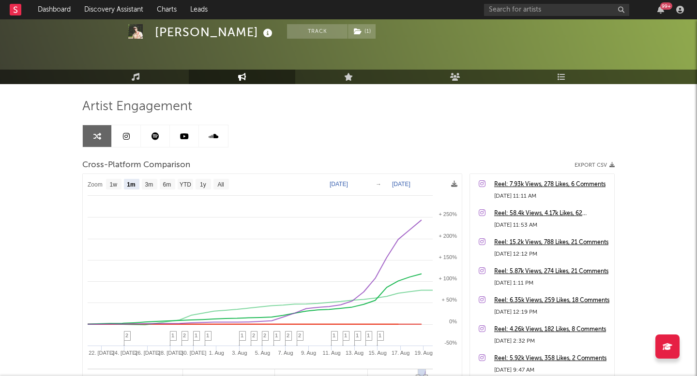
click at [150, 137] on link at bounding box center [155, 136] width 29 height 22
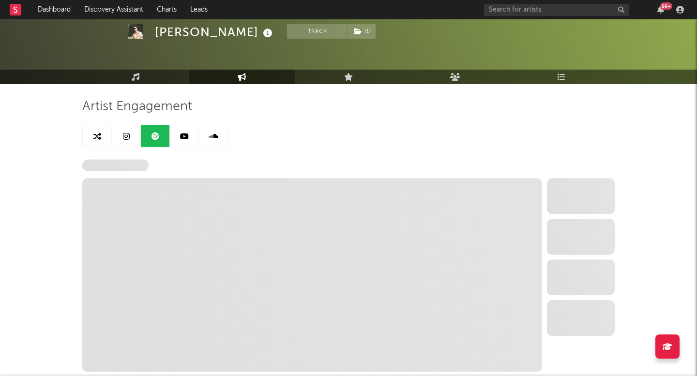
select select "6m"
select select "1w"
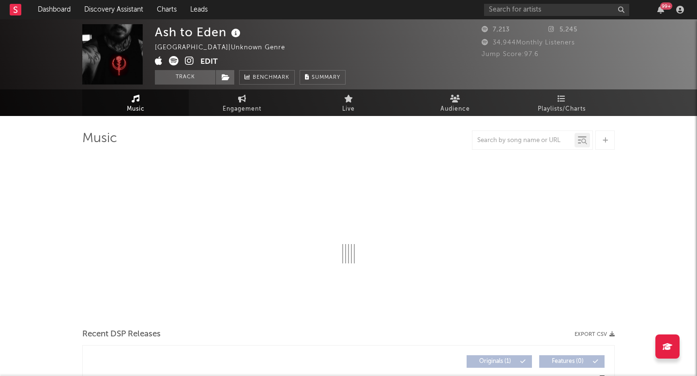
select select "1w"
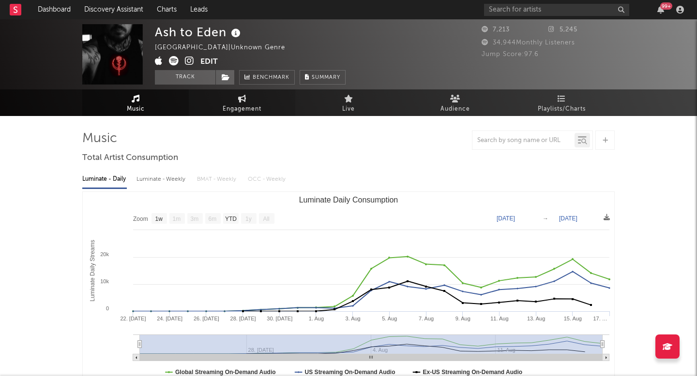
click at [256, 102] on link "Engagement" at bounding box center [242, 102] width 106 height 27
select select "1w"
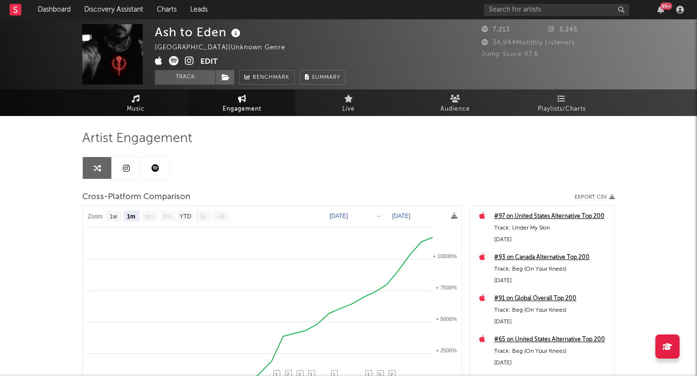
click at [154, 105] on link "Music" at bounding box center [135, 102] width 106 height 27
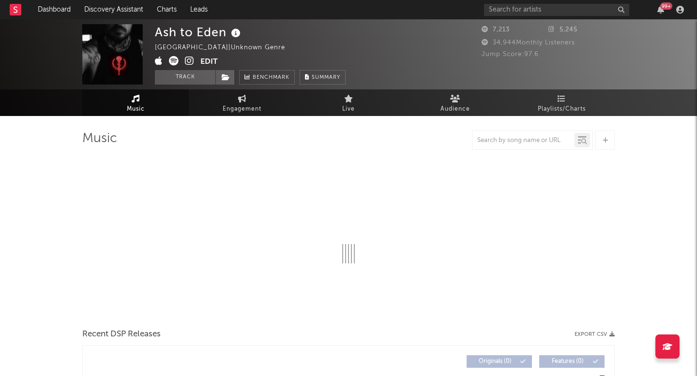
select select "1w"
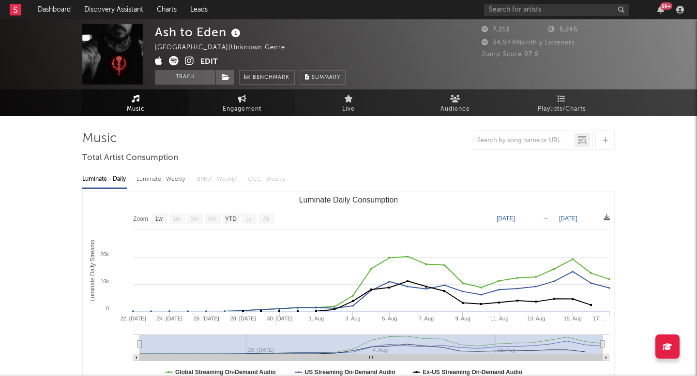
click at [268, 107] on link "Engagement" at bounding box center [242, 102] width 106 height 27
select select "1w"
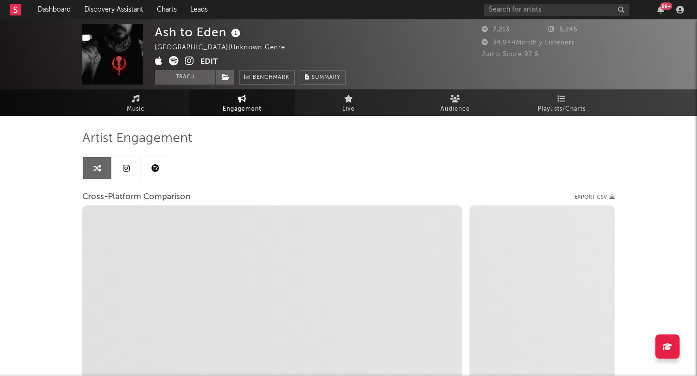
select select "1m"
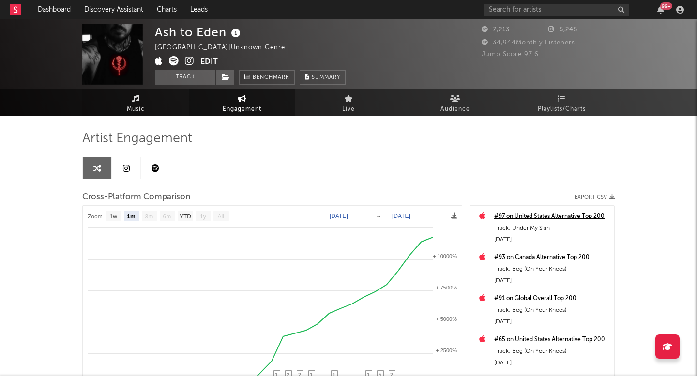
click at [156, 103] on link "Music" at bounding box center [135, 102] width 106 height 27
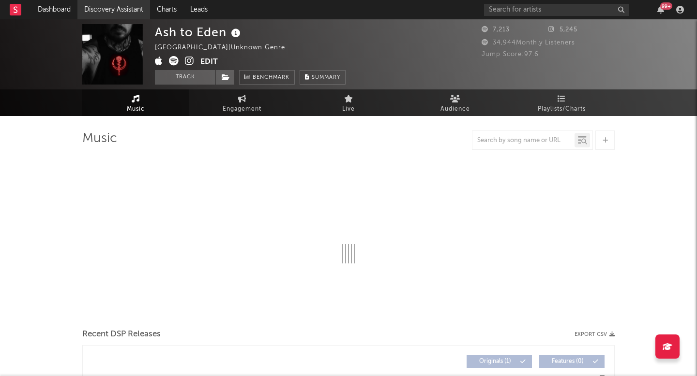
select select "1w"
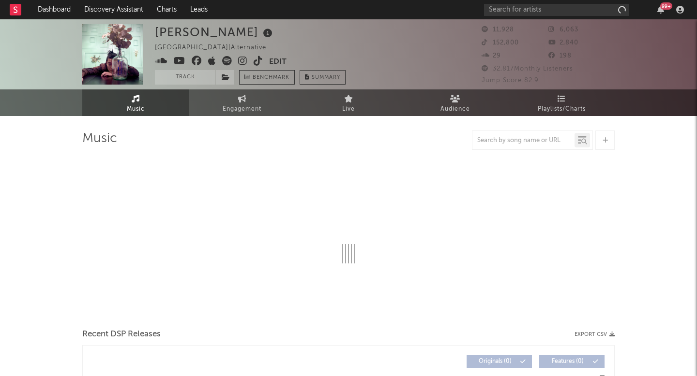
select select "1w"
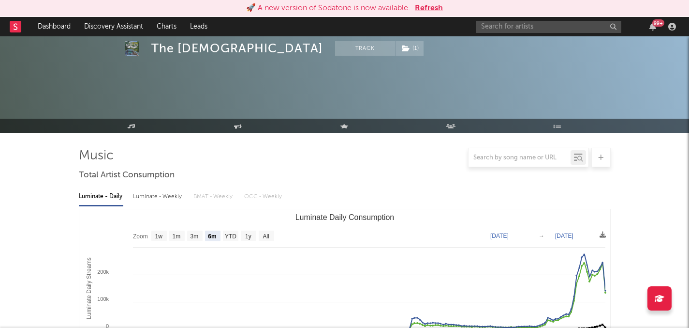
select select "6m"
select select "1w"
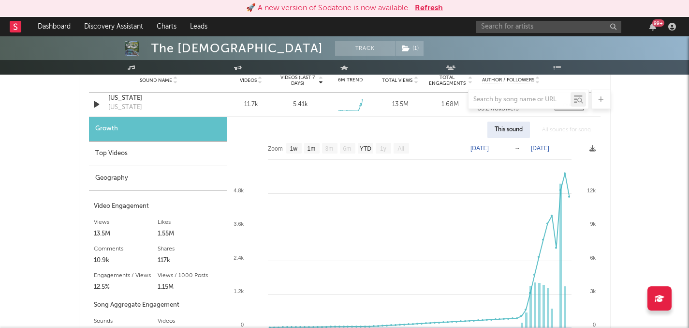
click at [116, 36] on span at bounding box center [109, 13] width 60 height 60
click at [116, 27] on link "Discovery Assistant" at bounding box center [113, 26] width 73 height 19
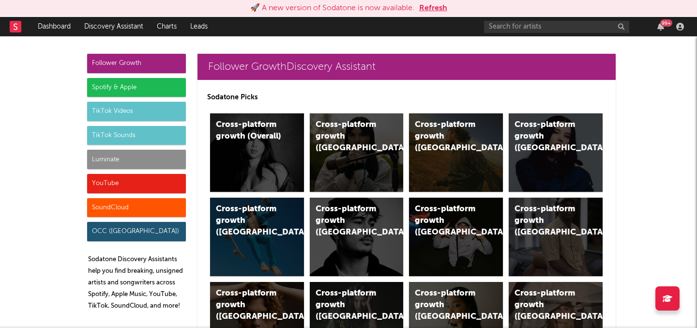
click at [510, 19] on div "99 +" at bounding box center [585, 26] width 203 height 19
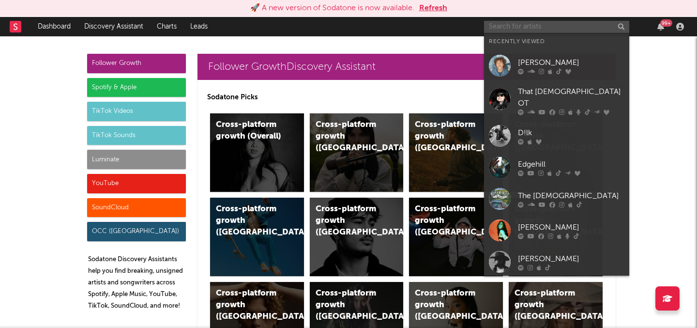
click at [517, 25] on input "text" at bounding box center [556, 27] width 145 height 12
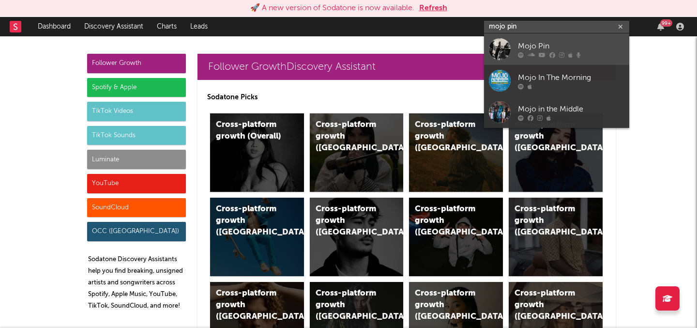
type input "mojo pin"
click at [528, 43] on div "Mojo Pin" at bounding box center [571, 46] width 106 height 12
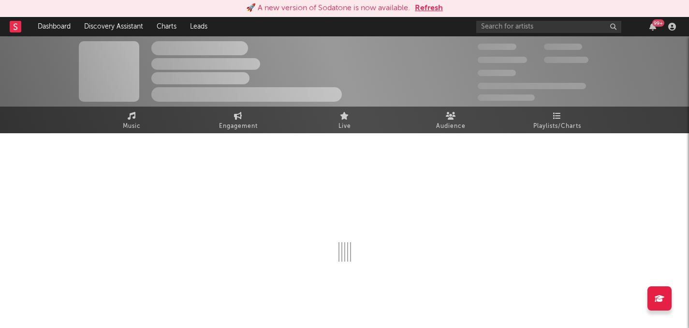
select select "1w"
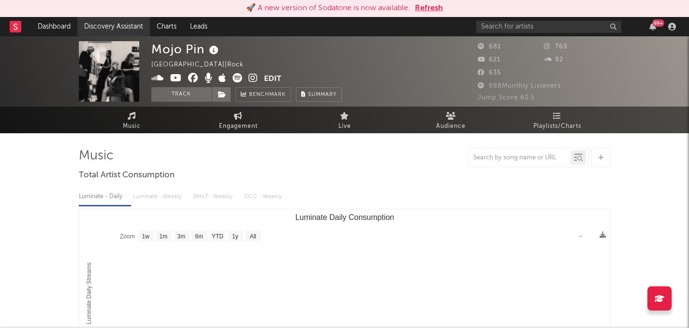
click at [112, 29] on link "Discovery Assistant" at bounding box center [113, 26] width 73 height 19
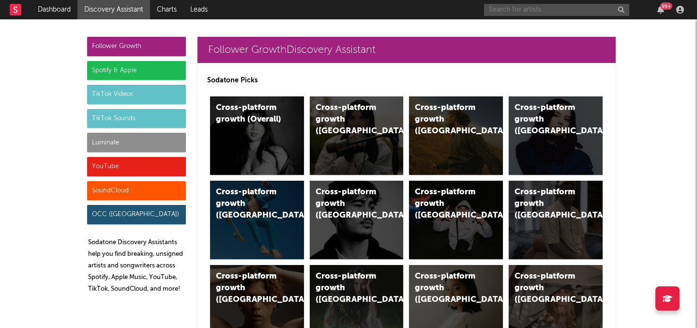
click at [535, 11] on input "text" at bounding box center [556, 10] width 145 height 12
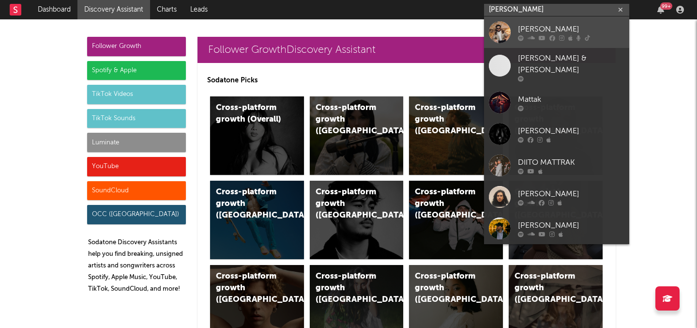
type input "matt oak"
click at [550, 34] on div "Matt Oakley" at bounding box center [571, 29] width 106 height 12
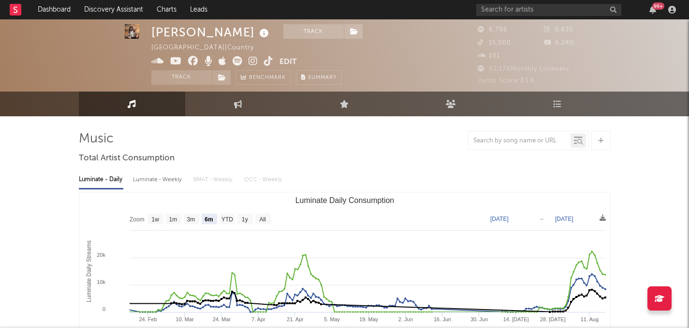
scroll to position [39, 0]
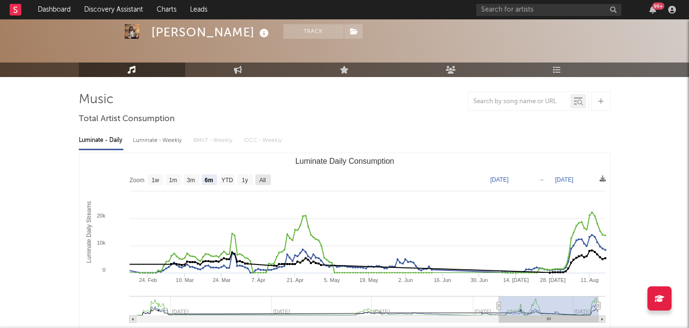
click at [266, 177] on text "All" at bounding box center [262, 180] width 6 height 7
select select "All"
type input "2023-04-30"
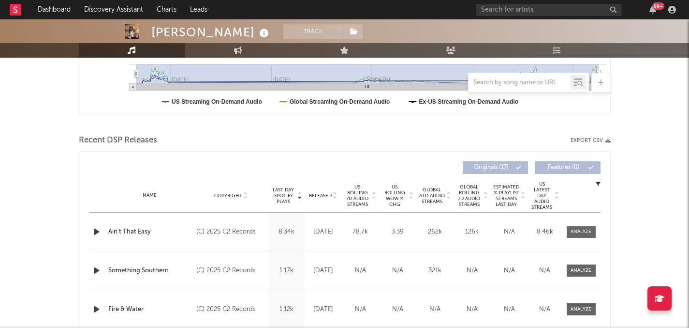
scroll to position [270, 0]
click at [365, 189] on span "US Rolling 7D Audio Streams" at bounding box center [357, 196] width 27 height 23
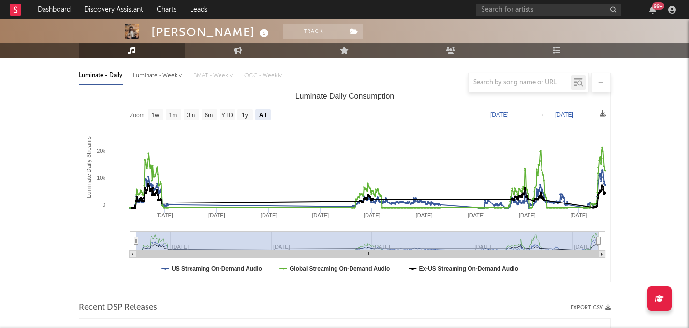
scroll to position [103, 0]
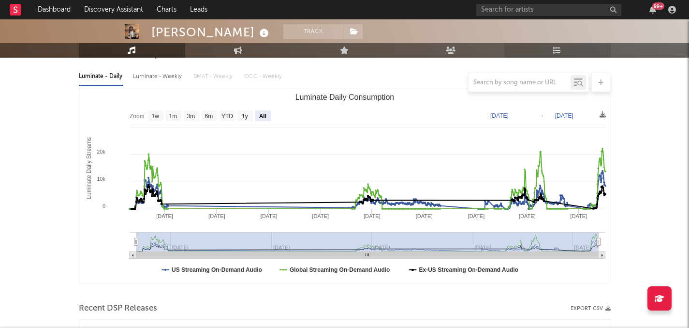
click at [584, 46] on link "Playlists/Charts" at bounding box center [558, 50] width 106 height 15
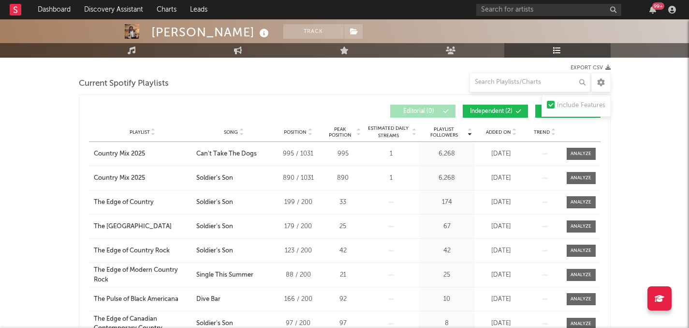
scroll to position [72, 0]
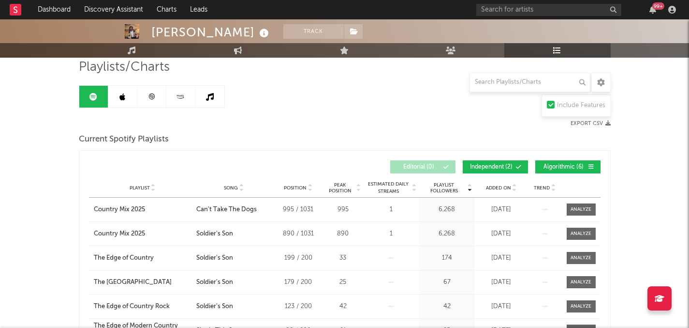
click at [153, 89] on link at bounding box center [151, 97] width 29 height 22
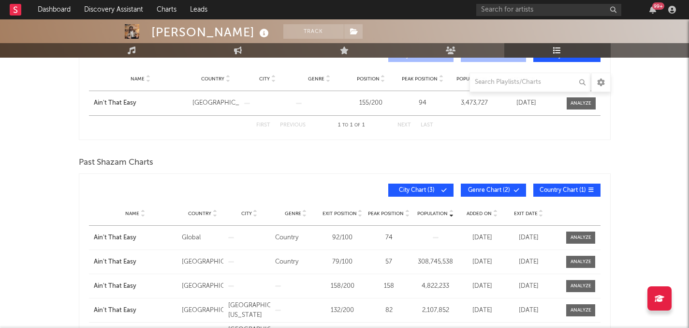
scroll to position [217, 0]
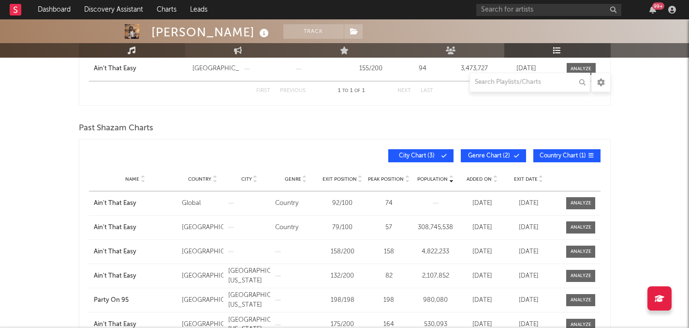
click at [150, 47] on link "Music" at bounding box center [132, 50] width 106 height 15
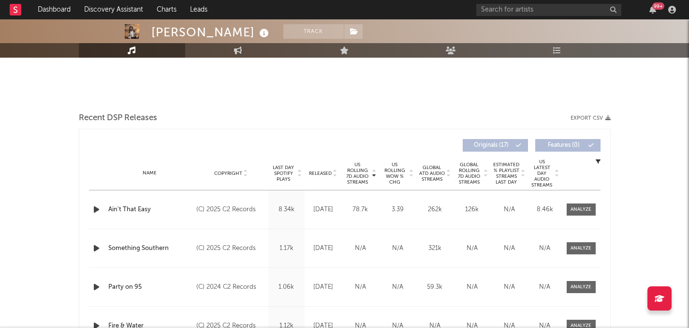
select select "6m"
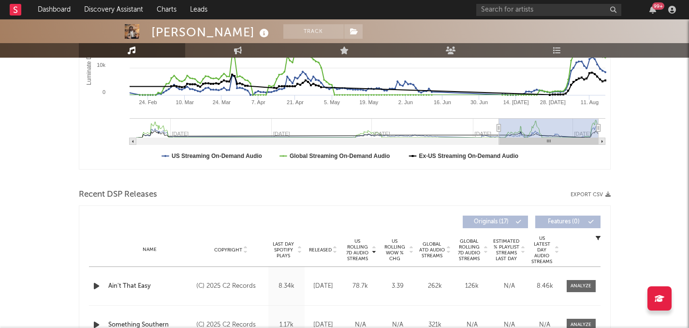
click at [323, 250] on span "Released" at bounding box center [320, 250] width 23 height 6
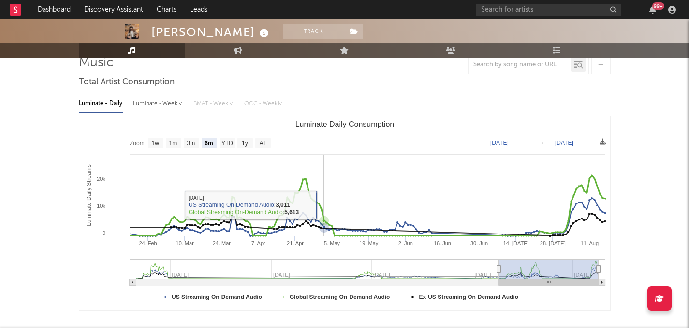
scroll to position [33, 0]
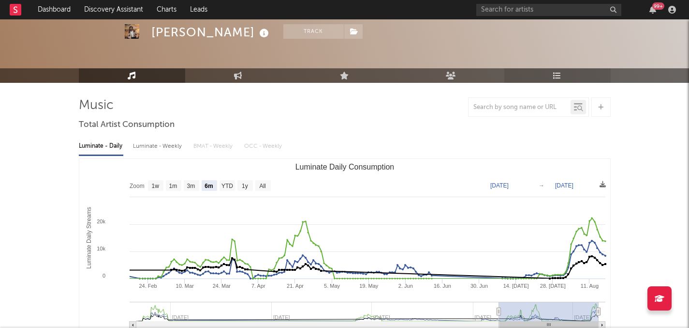
click at [556, 78] on icon at bounding box center [557, 76] width 8 height 8
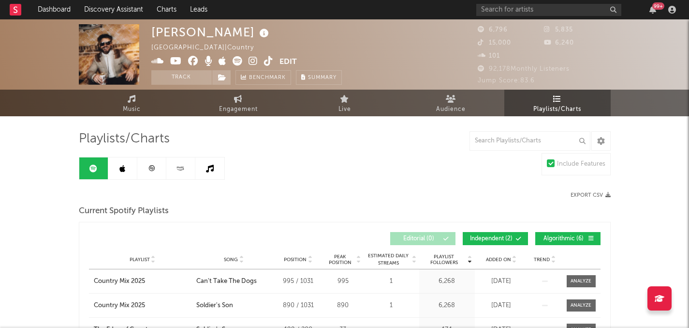
click at [234, 59] on icon at bounding box center [238, 61] width 10 height 10
click at [233, 111] on span "Engagement" at bounding box center [238, 110] width 39 height 12
select select "1w"
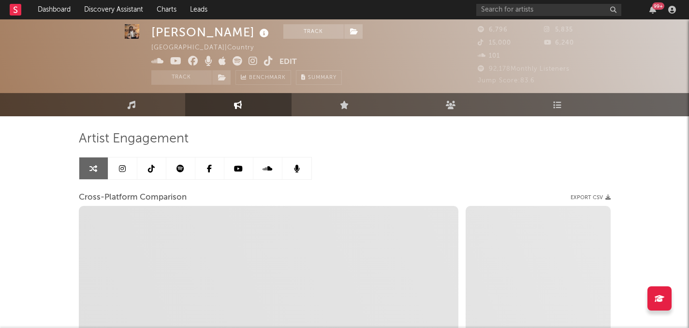
scroll to position [35, 0]
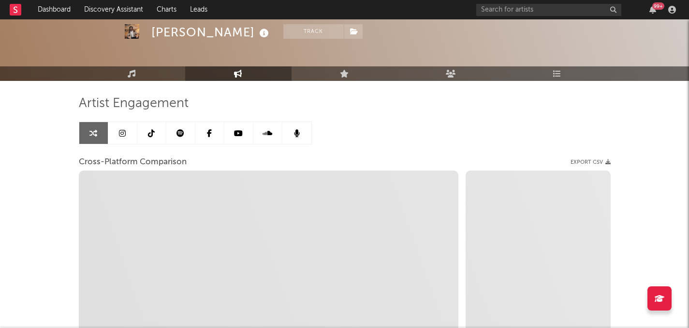
select select "1m"
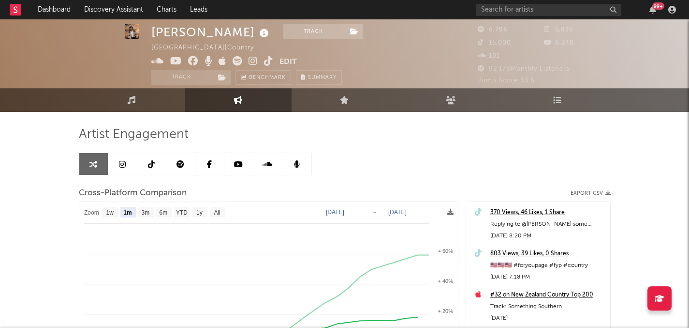
scroll to position [0, 0]
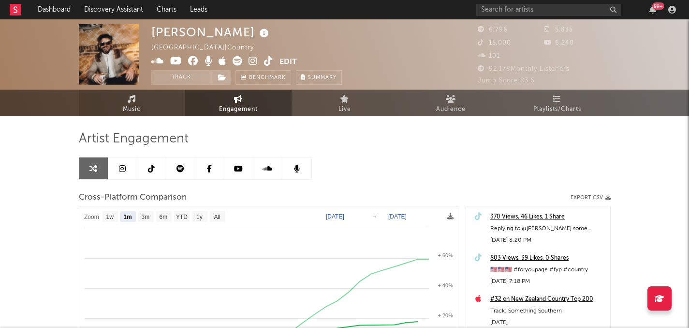
click at [150, 102] on link "Music" at bounding box center [132, 102] width 106 height 27
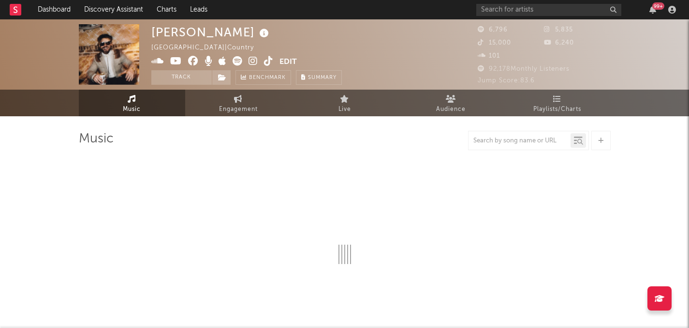
select select "6m"
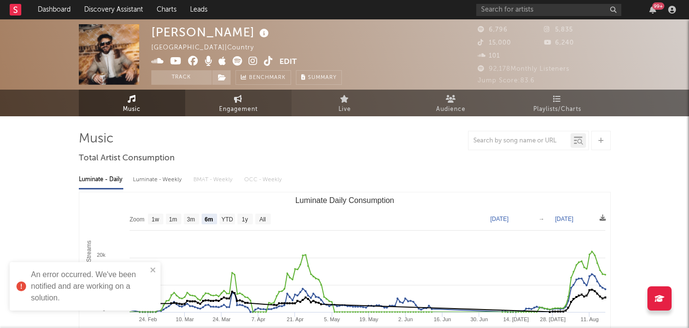
click at [216, 101] on link "Engagement" at bounding box center [238, 102] width 106 height 27
select select "1w"
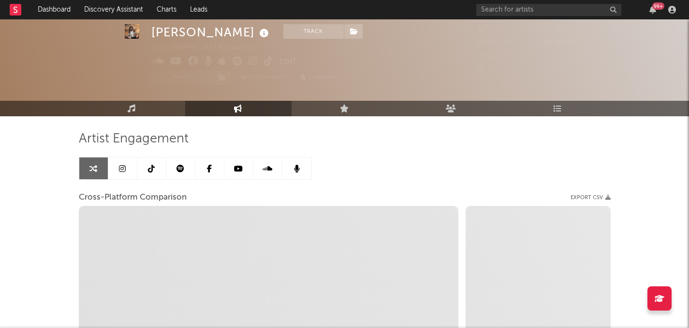
select select "1m"
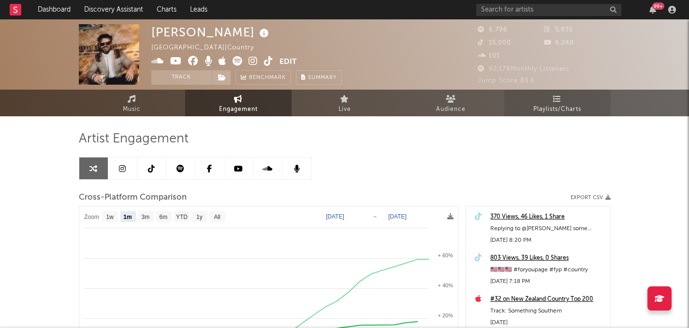
click at [540, 111] on span "Playlists/Charts" at bounding box center [558, 110] width 48 height 12
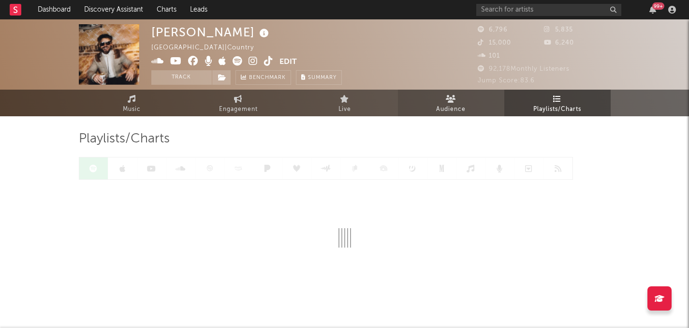
click at [474, 104] on link "Audience" at bounding box center [451, 102] width 106 height 27
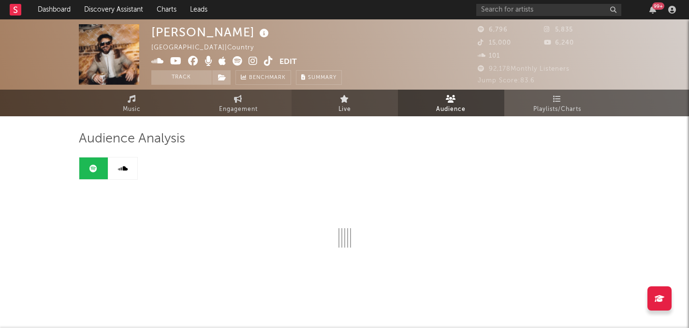
click at [358, 94] on link "Live" at bounding box center [345, 102] width 106 height 27
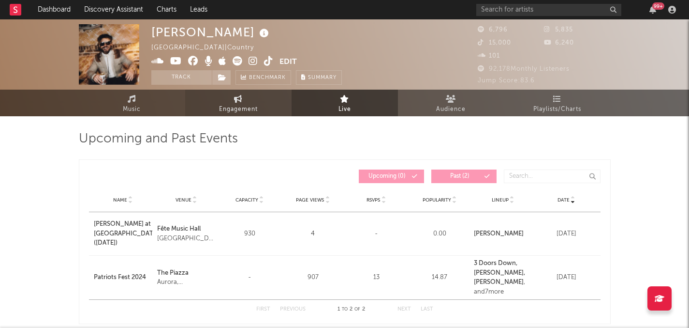
click at [247, 99] on link "Engagement" at bounding box center [238, 102] width 106 height 27
select select "1w"
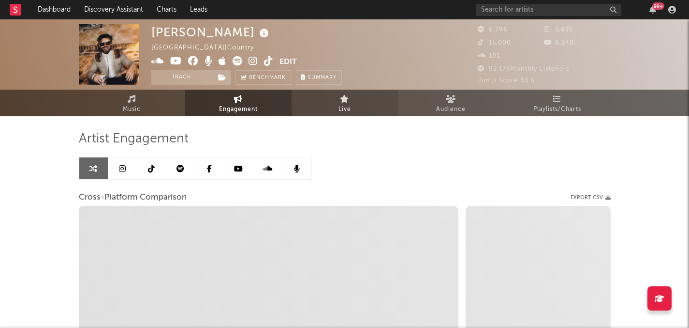
click at [369, 107] on link "Live" at bounding box center [345, 102] width 106 height 27
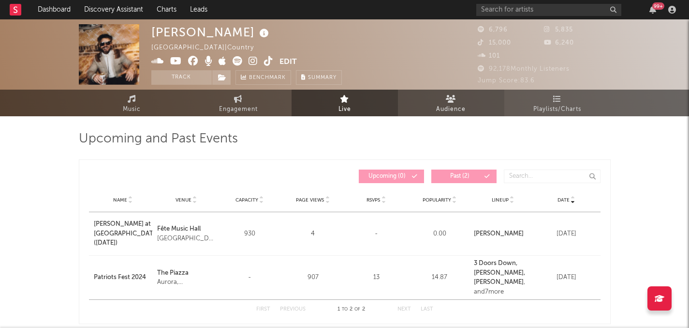
click at [413, 97] on link "Audience" at bounding box center [451, 102] width 106 height 27
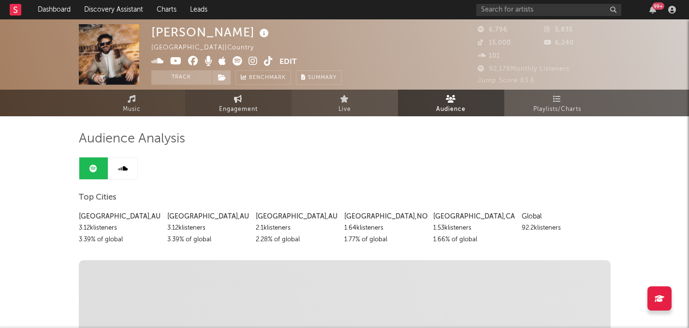
click at [246, 95] on link "Engagement" at bounding box center [238, 102] width 106 height 27
select select "1m"
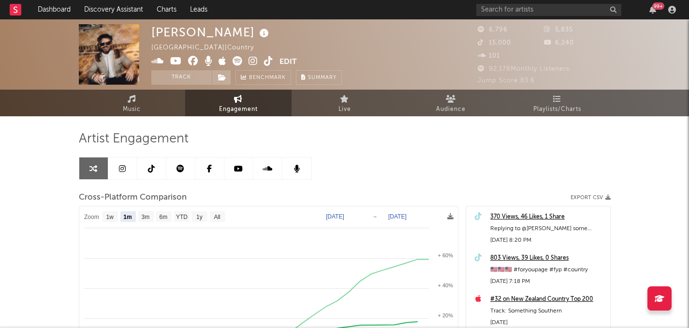
click at [153, 157] on link at bounding box center [151, 168] width 29 height 22
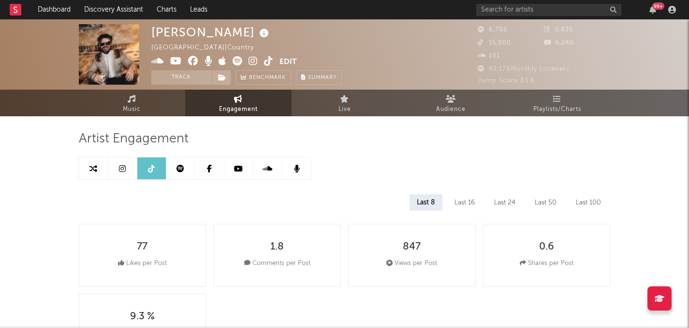
select select "6m"
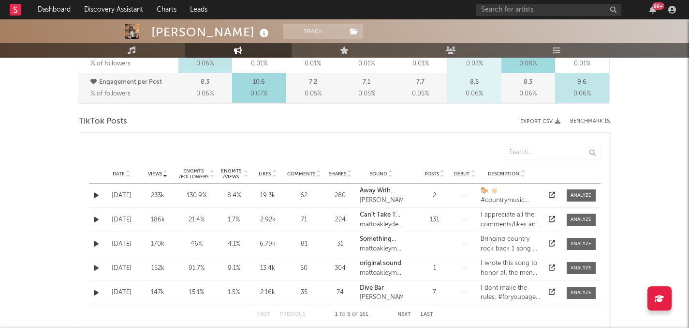
scroll to position [437, 0]
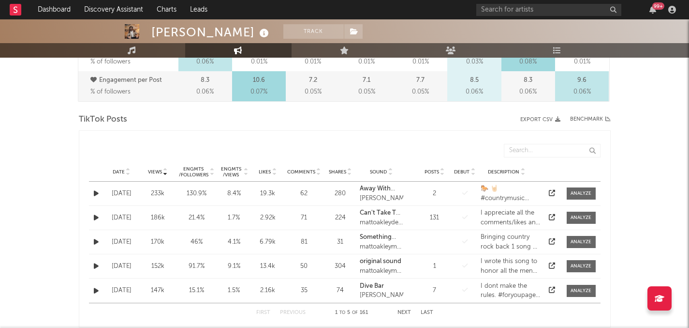
click at [154, 170] on span "Views" at bounding box center [155, 172] width 14 height 6
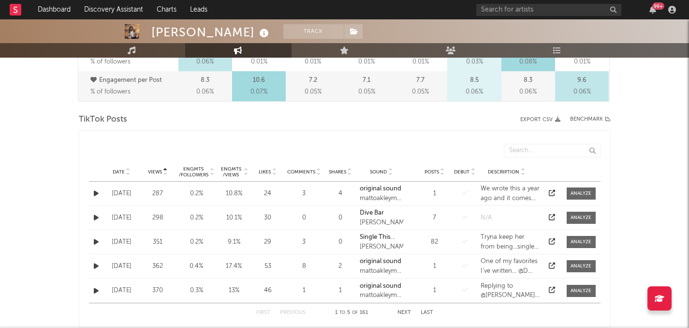
click at [154, 170] on span "Views" at bounding box center [155, 172] width 14 height 6
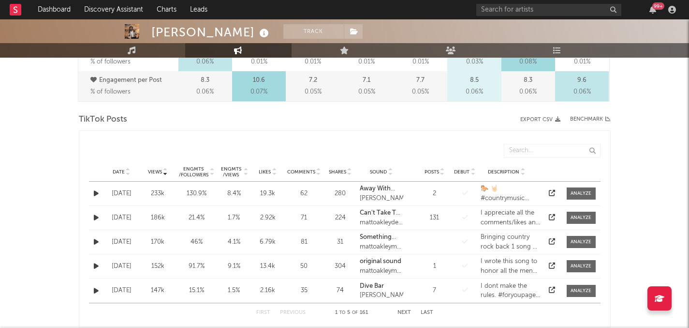
click at [560, 41] on div at bounding box center [344, 9] width 689 height 97
click at [559, 50] on icon at bounding box center [557, 50] width 8 height 8
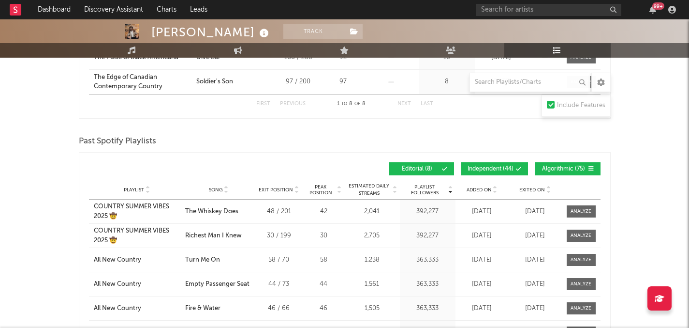
scroll to position [370, 0]
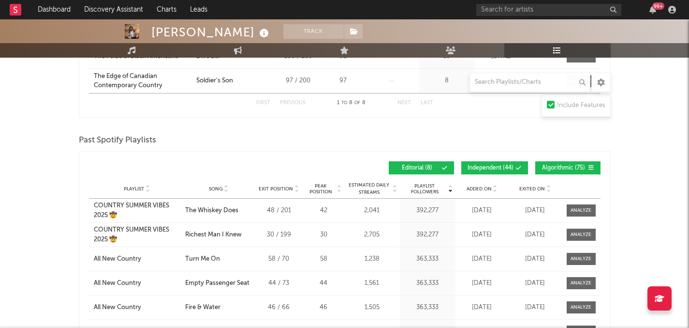
click at [478, 161] on button "Independent ( 44 )" at bounding box center [495, 167] width 67 height 13
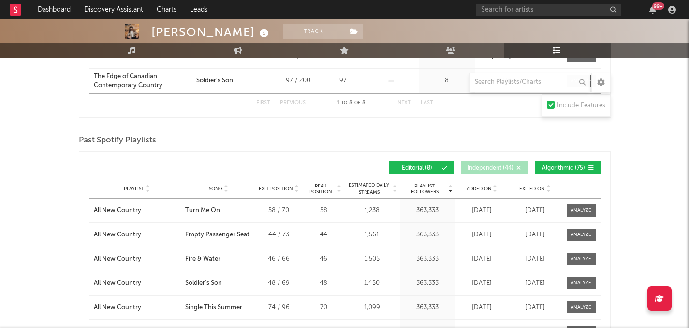
click at [562, 161] on button "Algorithmic ( 75 )" at bounding box center [568, 167] width 65 height 13
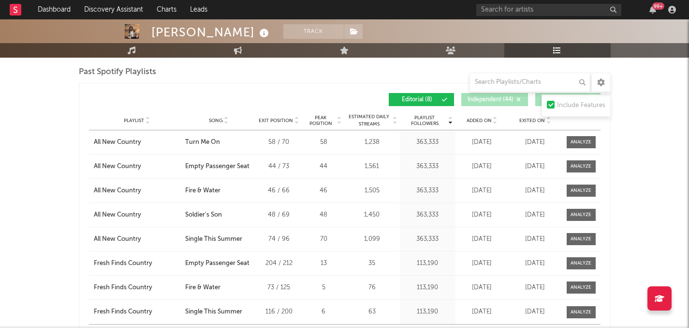
scroll to position [440, 0]
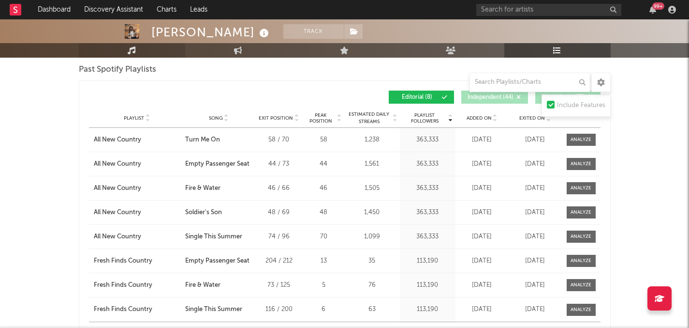
click at [123, 50] on link "Music" at bounding box center [132, 50] width 106 height 15
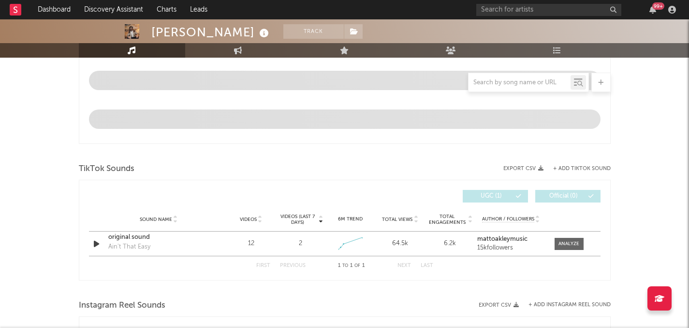
select select "6m"
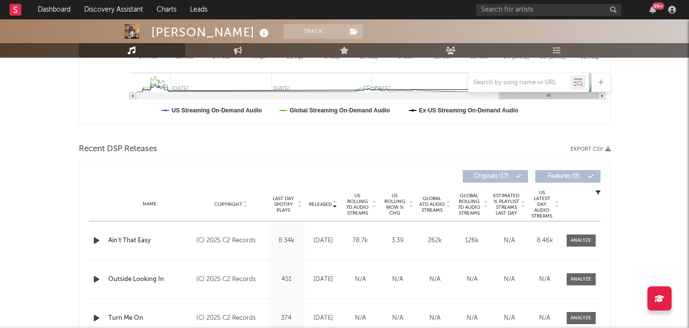
scroll to position [274, 0]
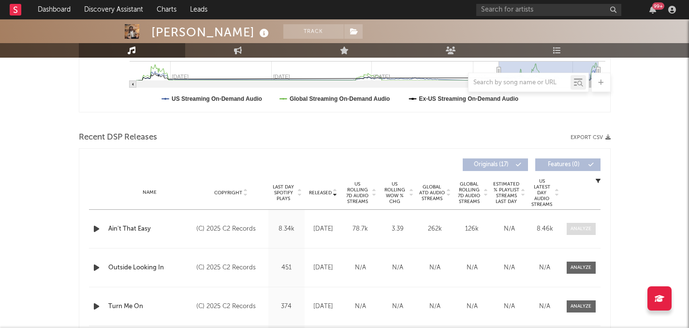
click at [567, 227] on span at bounding box center [581, 229] width 29 height 12
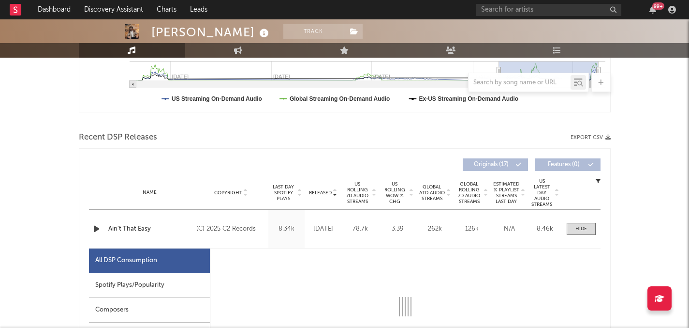
select select "1w"
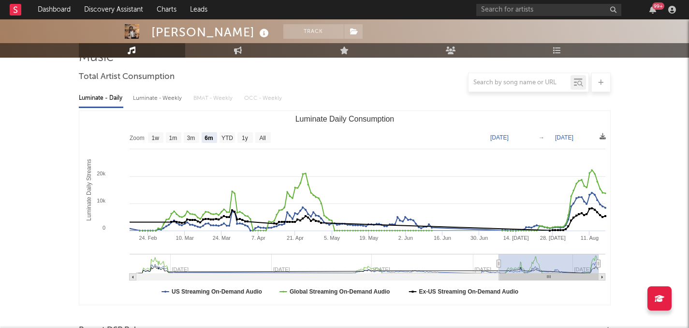
scroll to position [0, 0]
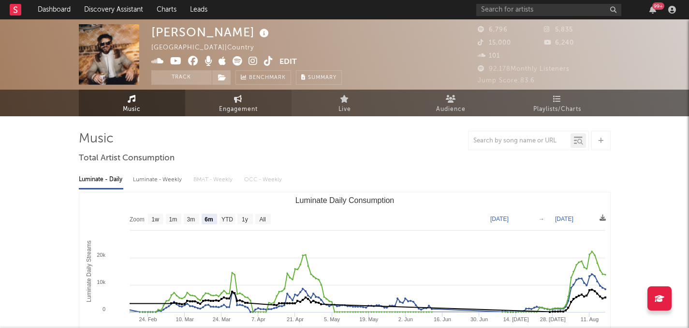
click at [276, 113] on link "Engagement" at bounding box center [238, 102] width 106 height 27
select select "1w"
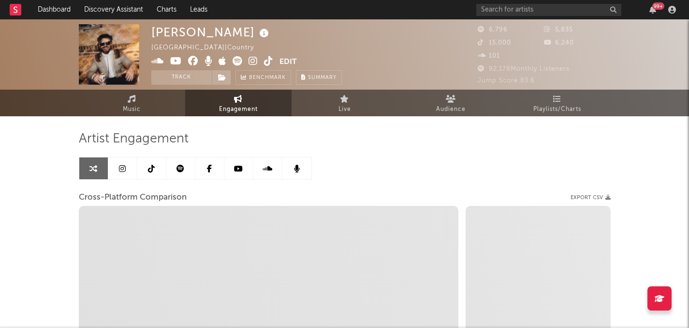
select select "1m"
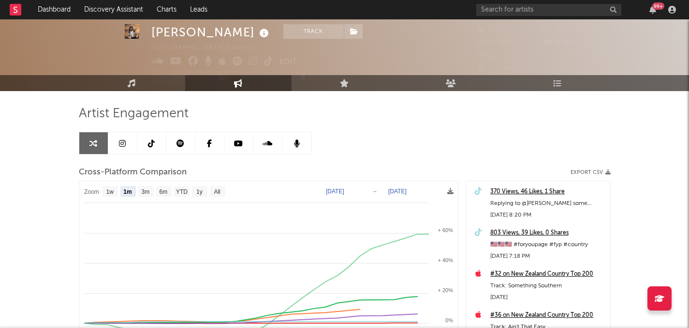
scroll to position [56, 0]
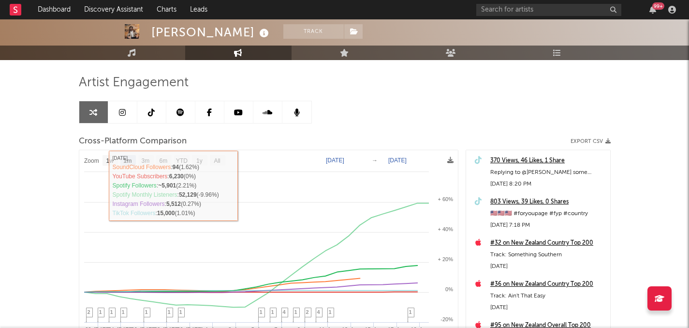
click at [183, 115] on icon at bounding box center [181, 112] width 8 height 8
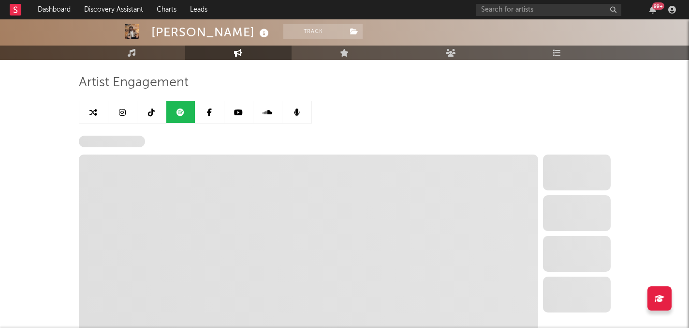
select select "6m"
select select "1w"
